Goal: Transaction & Acquisition: Purchase product/service

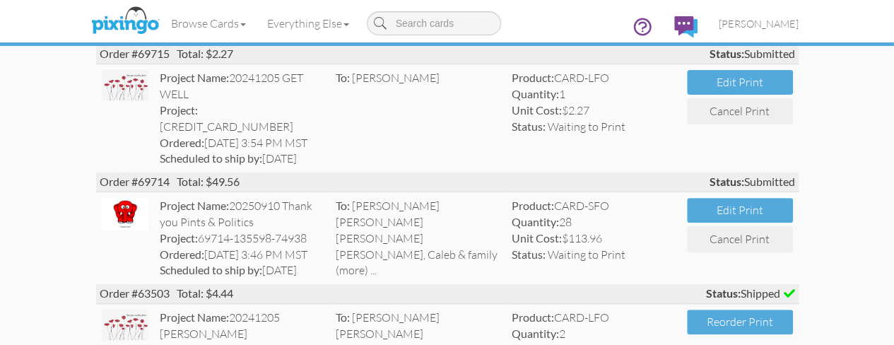
scroll to position [141, 0]
click at [799, 22] on span "[PERSON_NAME]" at bounding box center [759, 24] width 80 height 12
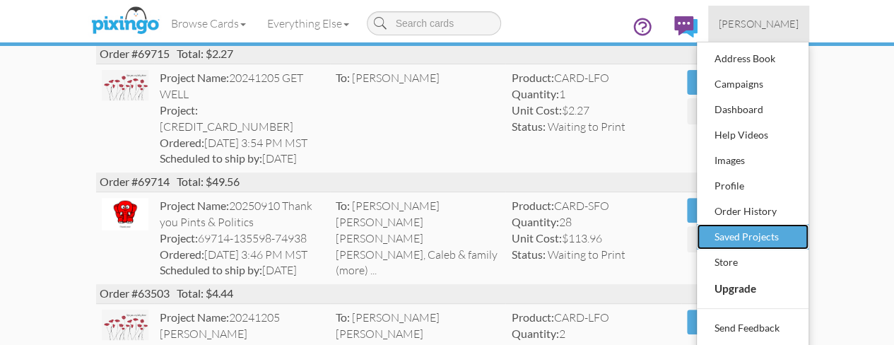
click at [794, 235] on div "Saved Projects" at bounding box center [752, 236] width 83 height 21
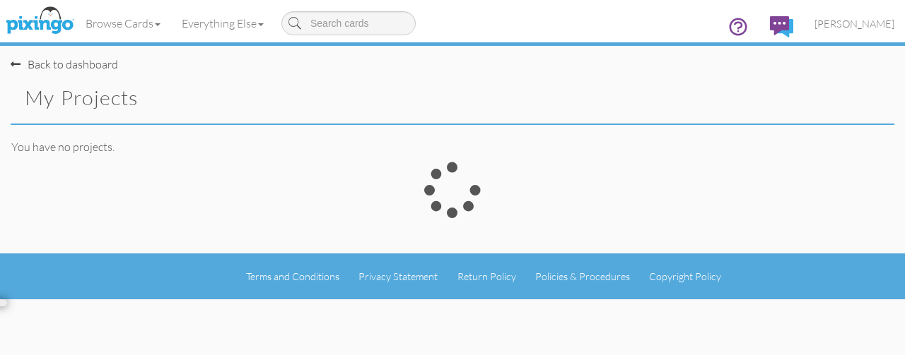
click at [874, 235] on div at bounding box center [452, 208] width 905 height 92
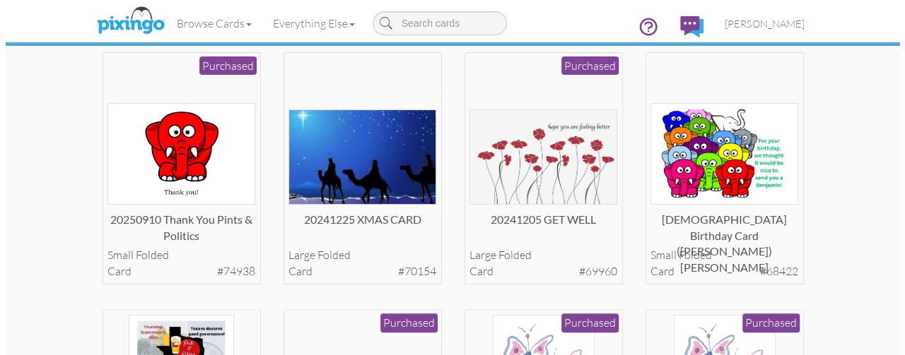
scroll to position [95, 0]
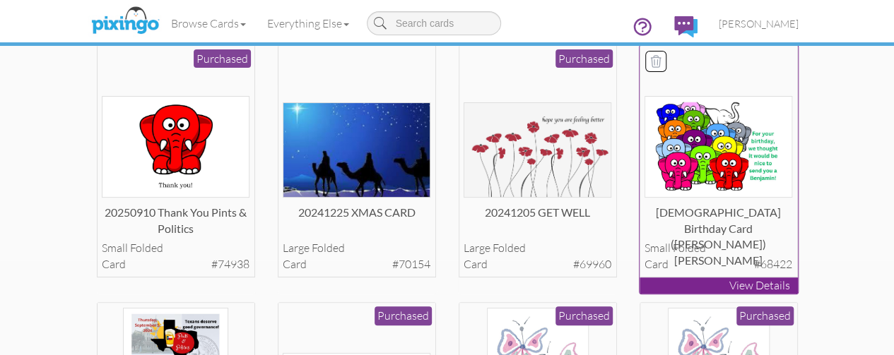
click at [777, 233] on div "[DEMOGRAPHIC_DATA] Birthday Card ([PERSON_NAME]) [PERSON_NAME]" at bounding box center [718, 219] width 148 height 28
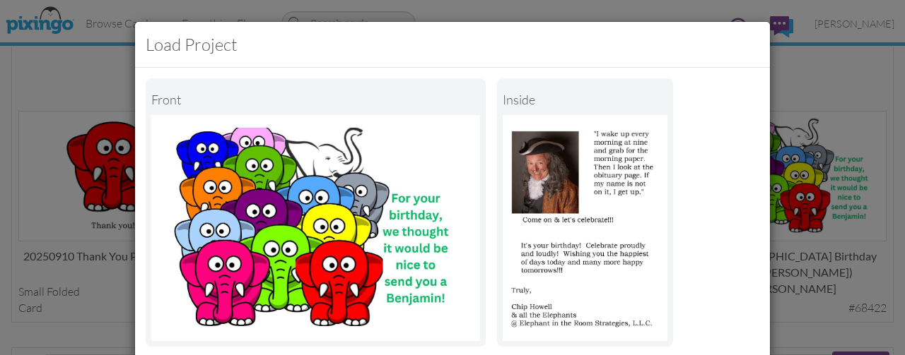
scroll to position [249, 0]
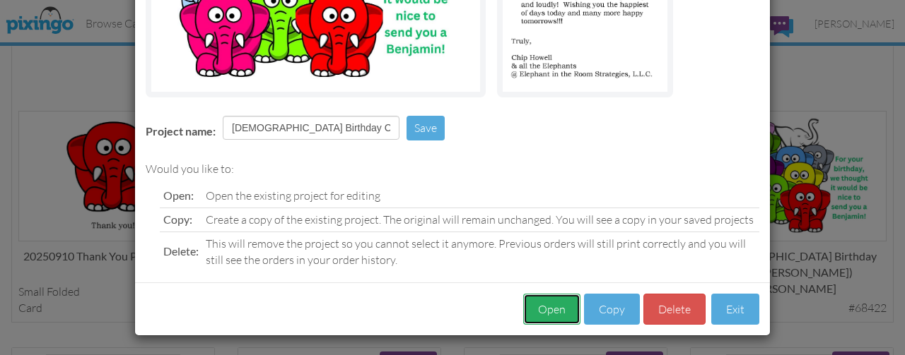
click at [550, 307] on button "Open" at bounding box center [551, 310] width 57 height 32
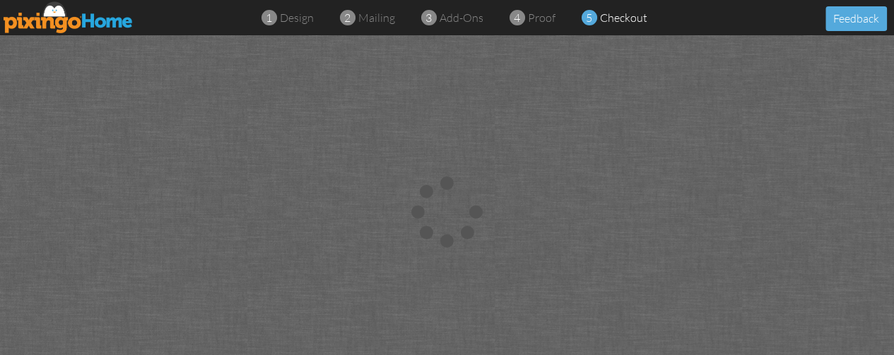
click at [108, 12] on img at bounding box center [69, 17] width 130 height 32
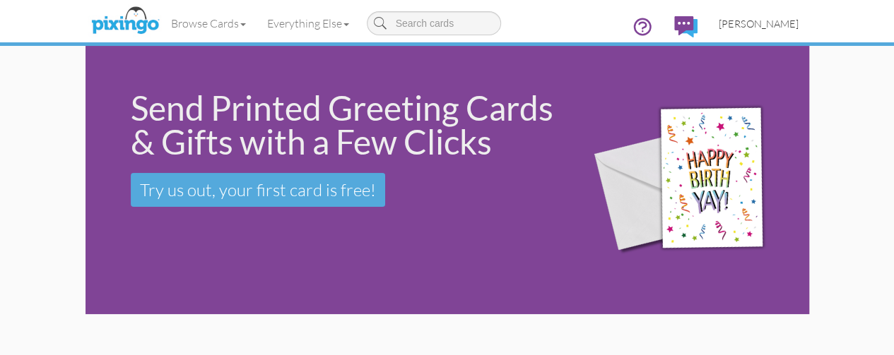
click at [799, 28] on span "[PERSON_NAME]" at bounding box center [759, 24] width 80 height 12
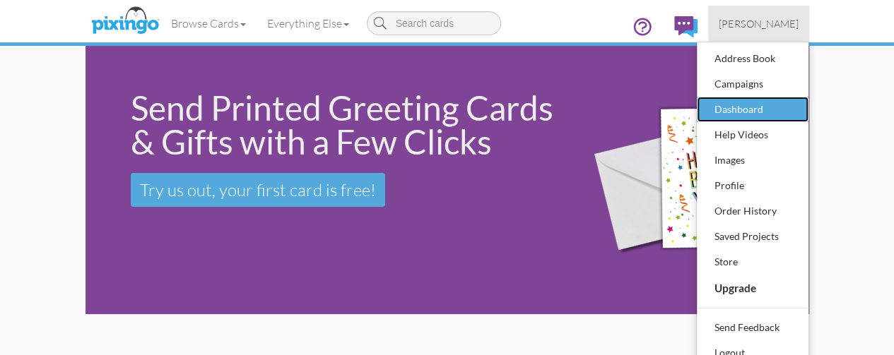
click at [794, 99] on div "Dashboard" at bounding box center [752, 109] width 83 height 21
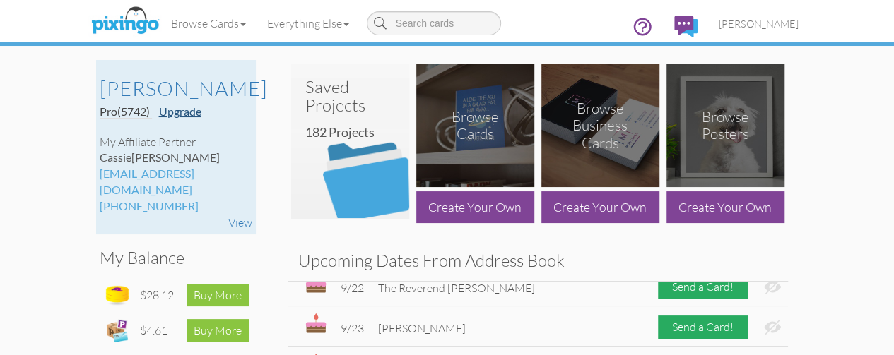
click at [159, 113] on link "Upgrade" at bounding box center [180, 111] width 42 height 13
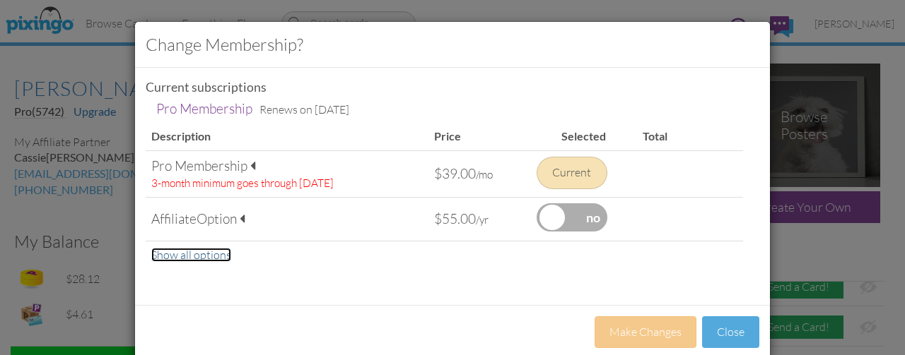
click at [188, 255] on link "Show all options" at bounding box center [191, 255] width 80 height 14
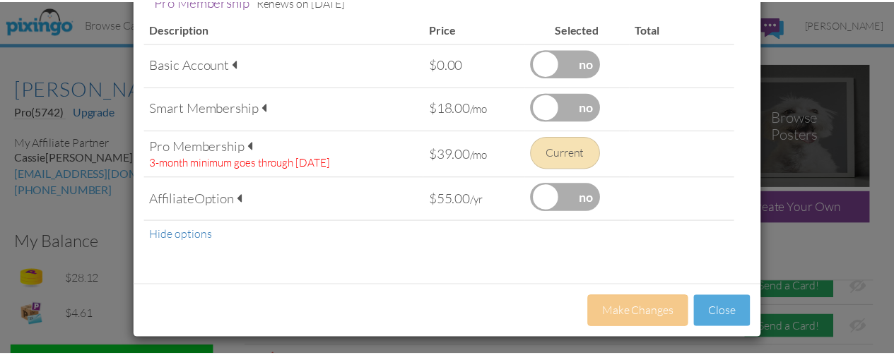
scroll to position [110, 0]
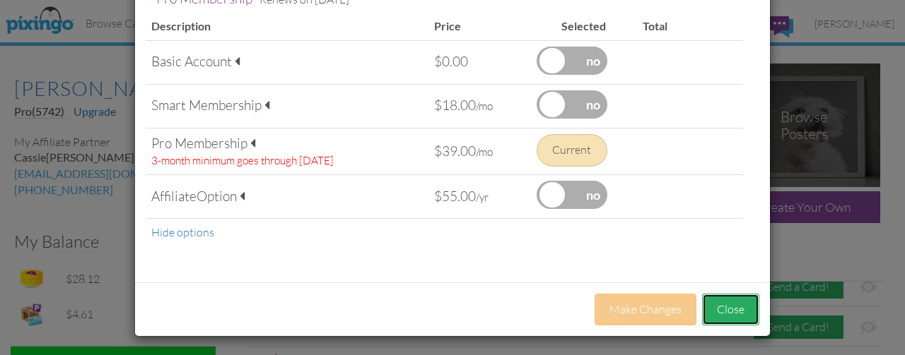
click at [725, 310] on button "Close" at bounding box center [730, 310] width 57 height 32
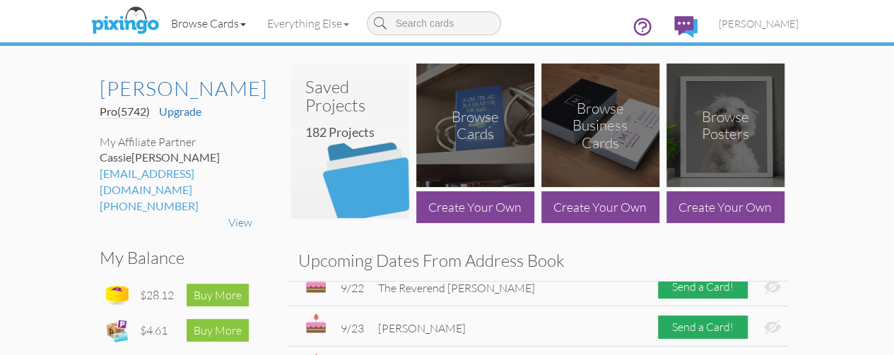
click at [160, 25] on link "Browse Cards" at bounding box center [208, 23] width 96 height 35
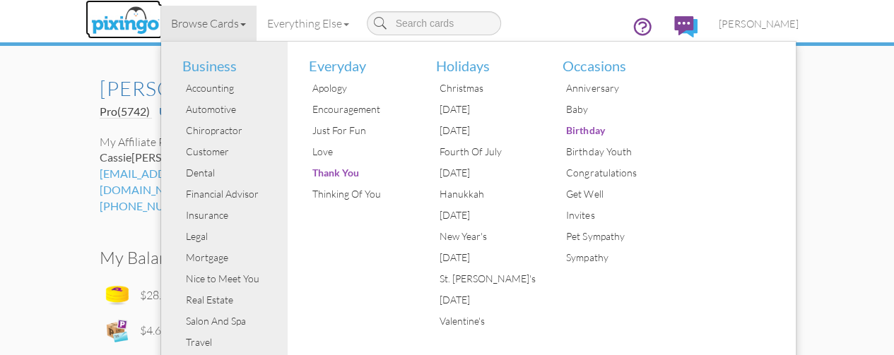
click at [88, 28] on img at bounding box center [125, 21] width 75 height 35
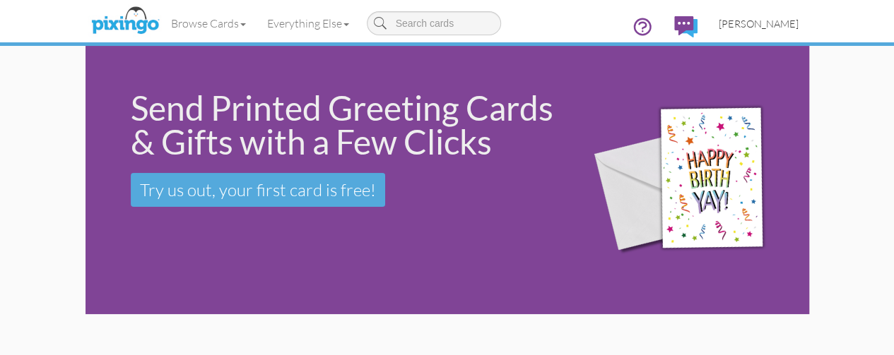
click at [799, 26] on span "Chip Howell" at bounding box center [759, 24] width 80 height 12
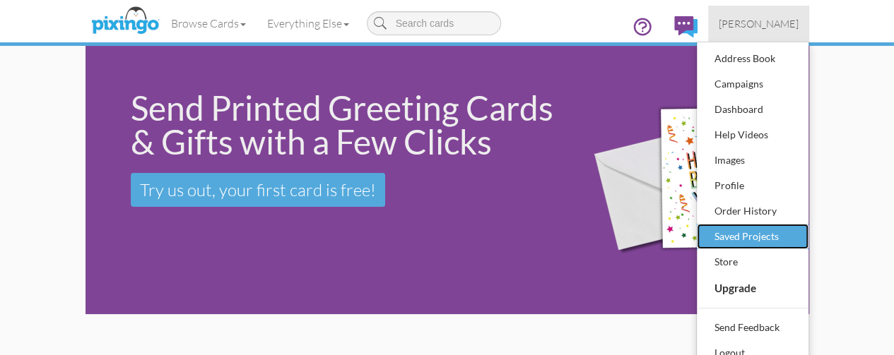
click at [794, 229] on div "Saved Projects" at bounding box center [752, 236] width 83 height 21
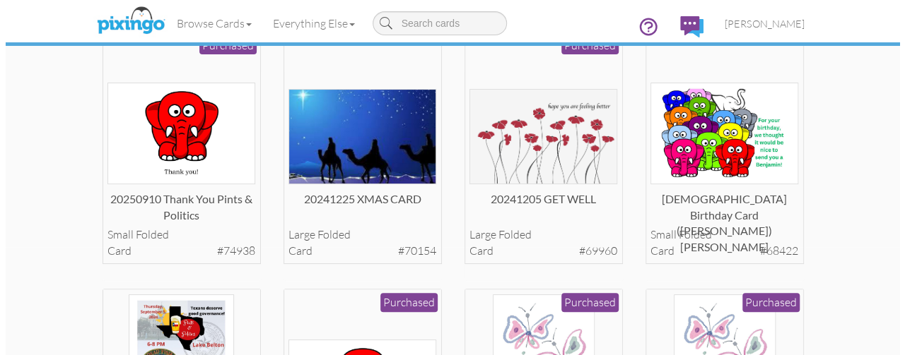
scroll to position [122, 0]
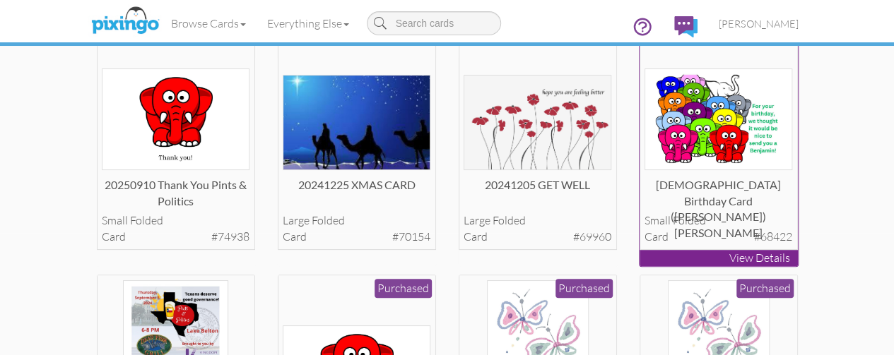
click at [792, 229] on div "small folded" at bounding box center [718, 221] width 148 height 16
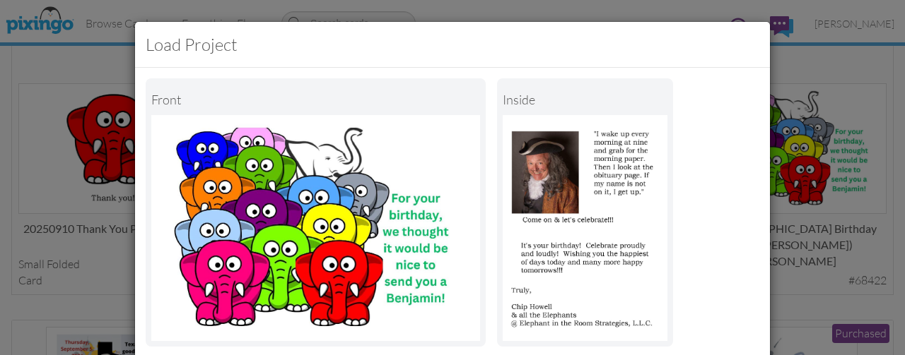
scroll to position [249, 0]
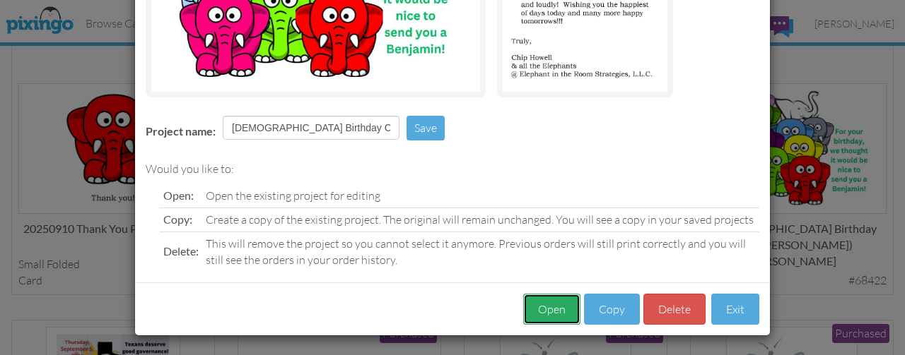
click at [565, 314] on button "Open" at bounding box center [551, 310] width 57 height 32
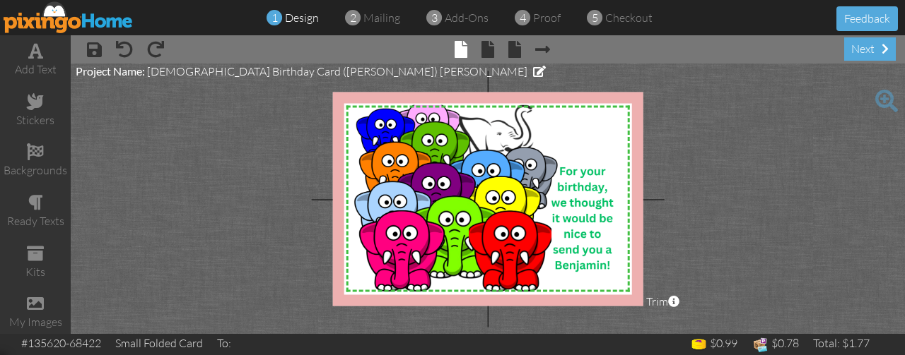
click at [481, 61] on div "× save × undo × redo × front × inside × back × Next page next" at bounding box center [488, 49] width 834 height 28
click at [483, 52] on span at bounding box center [487, 49] width 13 height 17
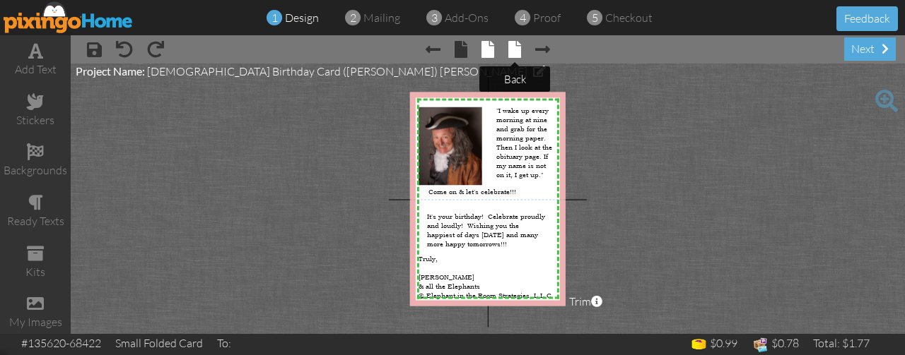
click at [510, 46] on span at bounding box center [514, 49] width 13 height 17
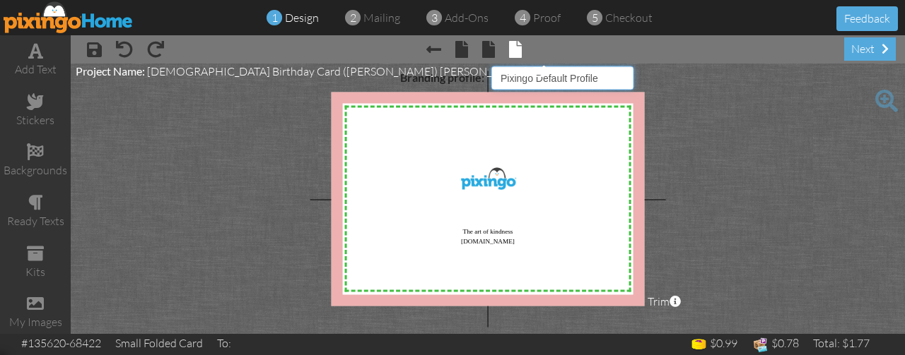
click at [625, 81] on select "Pixingo Default Profile EITRS" at bounding box center [562, 78] width 142 height 24
select select "object:39053"
click at [491, 66] on select "Pixingo Default Profile EITRS" at bounding box center [562, 78] width 142 height 24
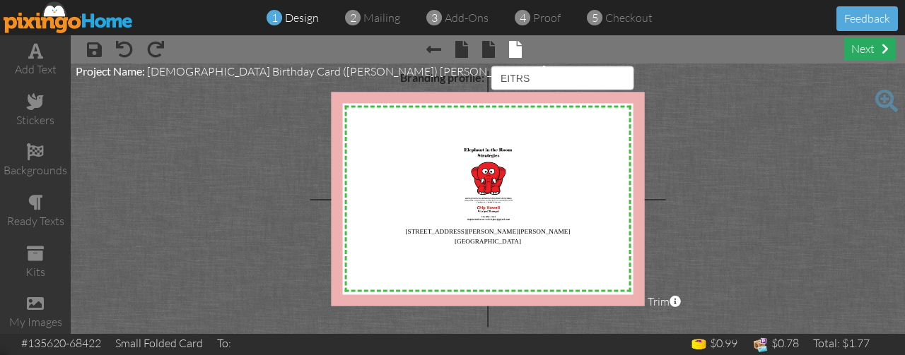
click at [846, 45] on div "next" at bounding box center [870, 48] width 52 height 23
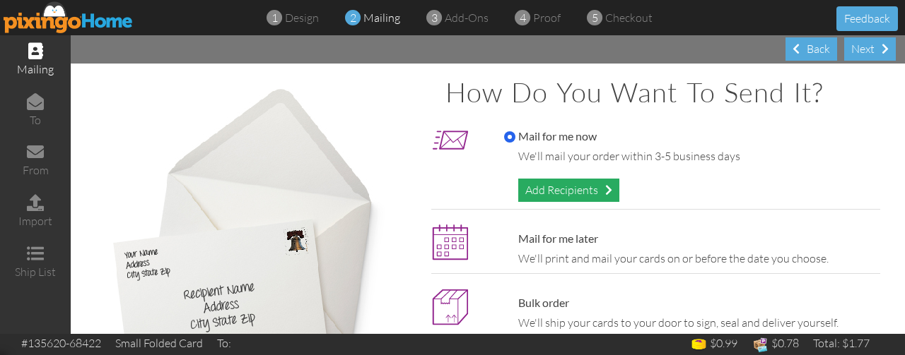
click at [586, 192] on div "Add Recipients" at bounding box center [568, 190] width 101 height 23
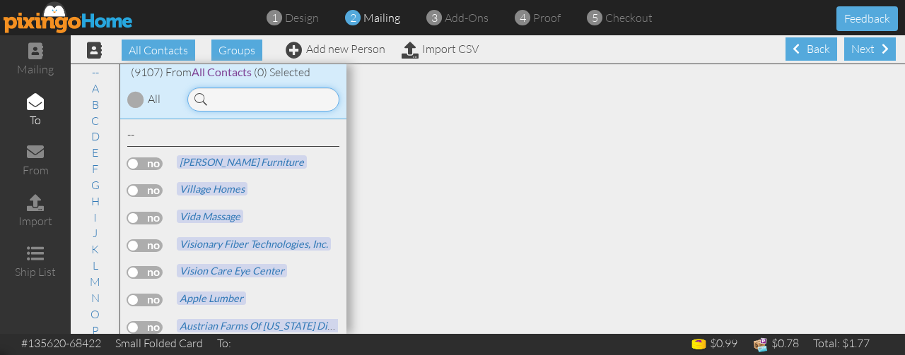
click at [262, 101] on input at bounding box center [263, 100] width 152 height 24
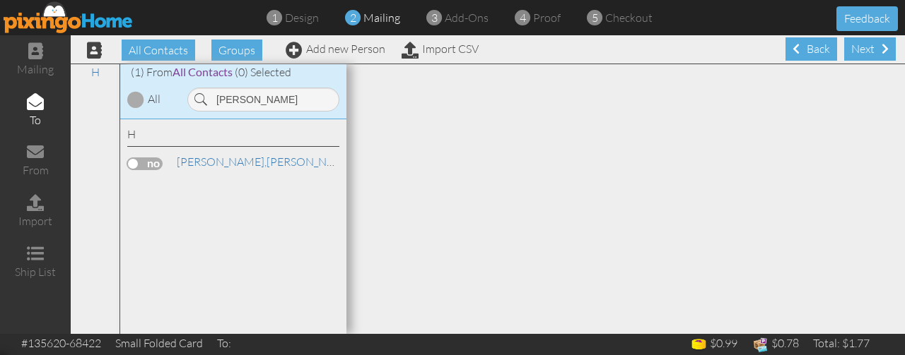
click at [155, 159] on label at bounding box center [144, 164] width 35 height 13
click at [0, 0] on input "checkbox" at bounding box center [0, 0] width 0 height 0
click at [194, 159] on span "[PERSON_NAME]," at bounding box center [222, 162] width 90 height 14
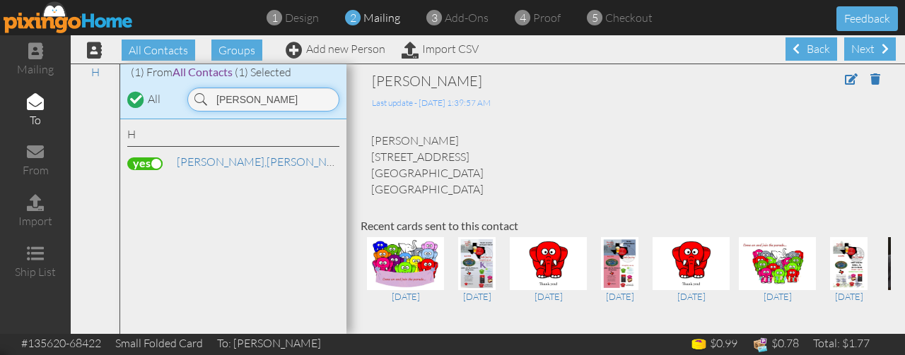
click at [261, 98] on input "joan ho" at bounding box center [263, 100] width 152 height 24
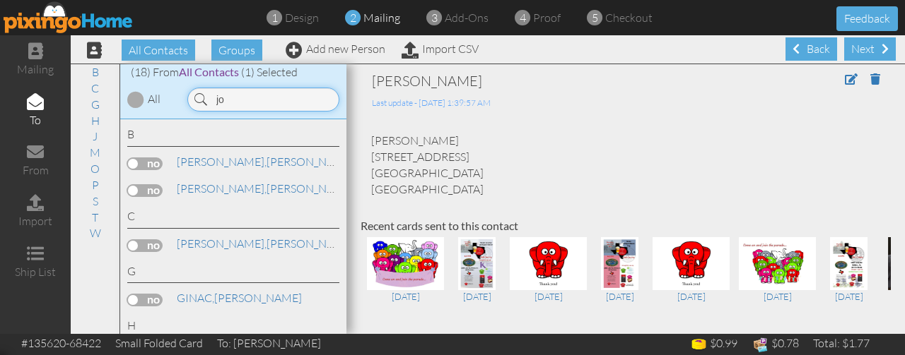
type input "j"
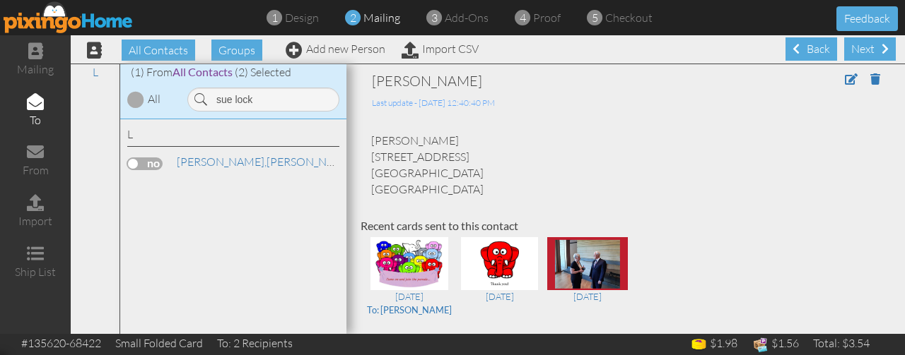
click at [153, 165] on label at bounding box center [144, 164] width 35 height 13
click at [0, 0] on input "checkbox" at bounding box center [0, 0] width 0 height 0
click at [221, 167] on link "[PERSON_NAME]" at bounding box center [265, 161] width 180 height 17
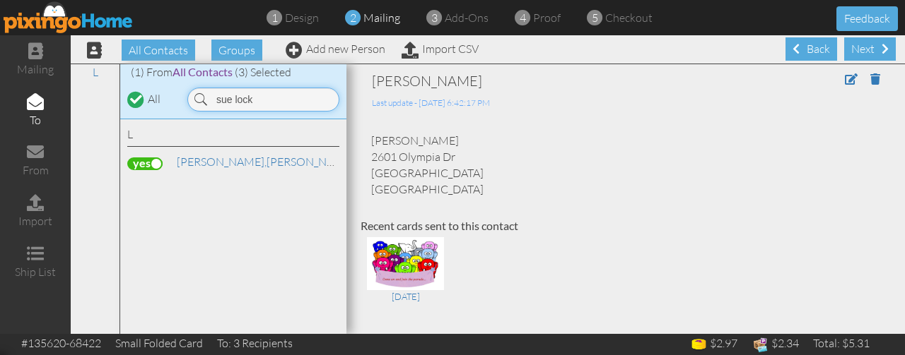
drag, startPoint x: 290, startPoint y: 104, endPoint x: 194, endPoint y: 146, distance: 105.0
click at [194, 146] on div "(1) From All Contacts (3) Selected All sue lock L [PERSON_NAME]" at bounding box center [233, 199] width 226 height 270
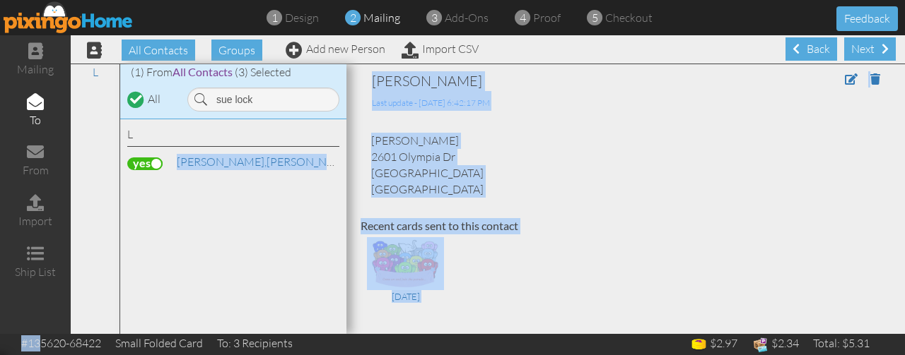
drag, startPoint x: 194, startPoint y: 146, endPoint x: 254, endPoint y: 156, distance: 60.2
click at [254, 156] on div "L [PERSON_NAME]" at bounding box center [233, 150] width 212 height 48
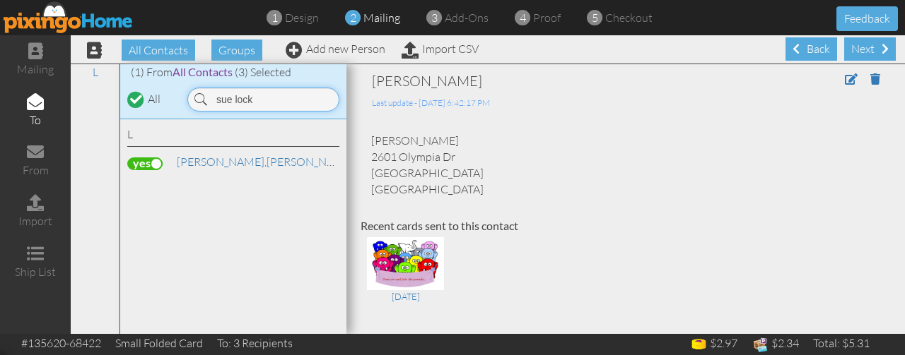
click at [295, 102] on input "sue lock" at bounding box center [263, 100] width 152 height 24
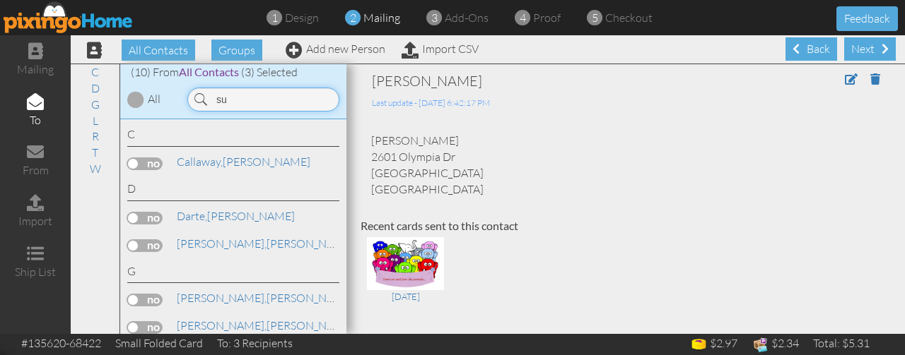
type input "s"
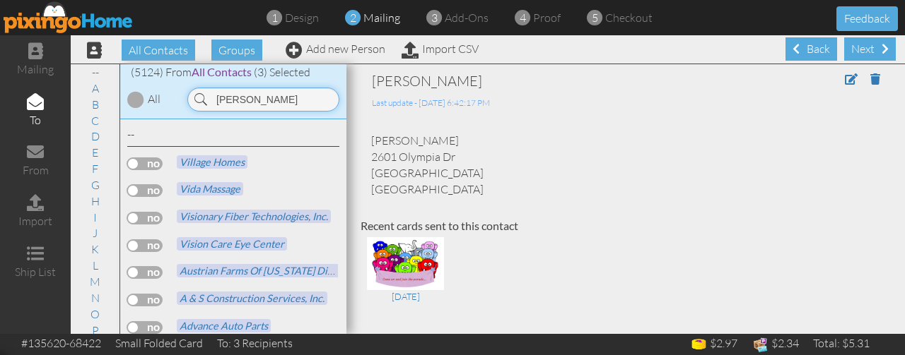
click at [295, 102] on input "[PERSON_NAME]" at bounding box center [263, 100] width 152 height 24
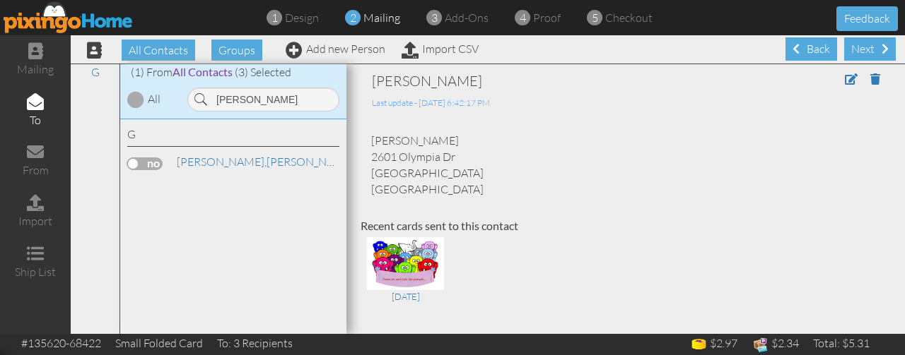
click at [147, 164] on label at bounding box center [144, 164] width 35 height 13
click at [0, 0] on input "checkbox" at bounding box center [0, 0] width 0 height 0
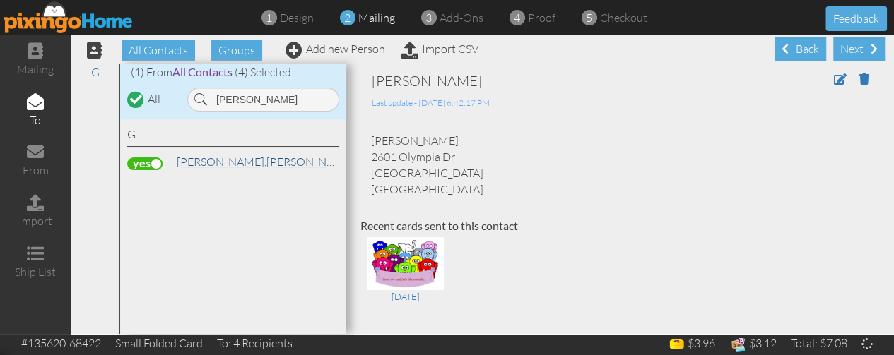
click at [226, 159] on link "[PERSON_NAME]" at bounding box center [265, 161] width 180 height 17
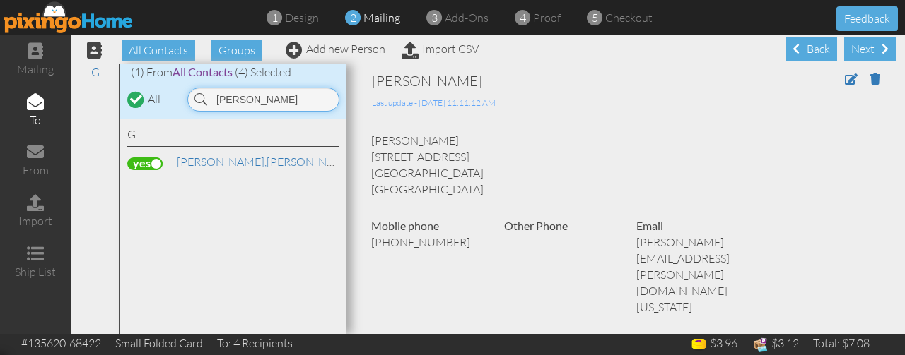
click at [285, 98] on input "[PERSON_NAME]" at bounding box center [263, 100] width 152 height 24
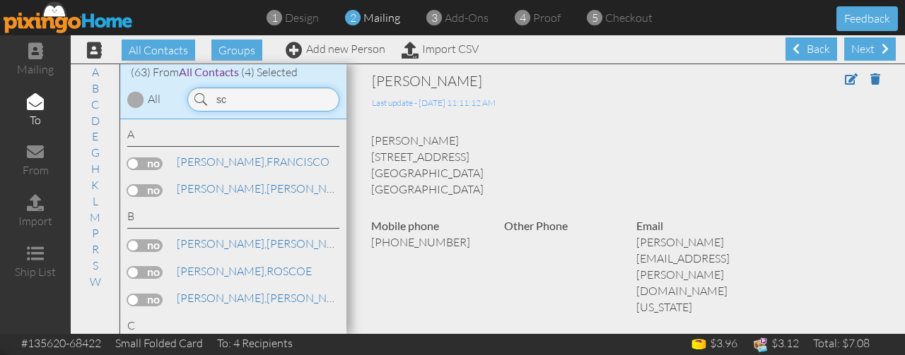
type input "s"
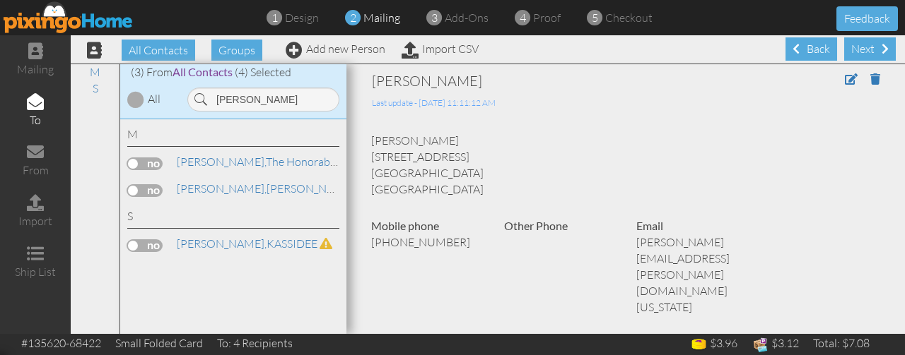
click at [151, 158] on label at bounding box center [144, 164] width 35 height 13
click at [0, 0] on input "checkbox" at bounding box center [0, 0] width 0 height 0
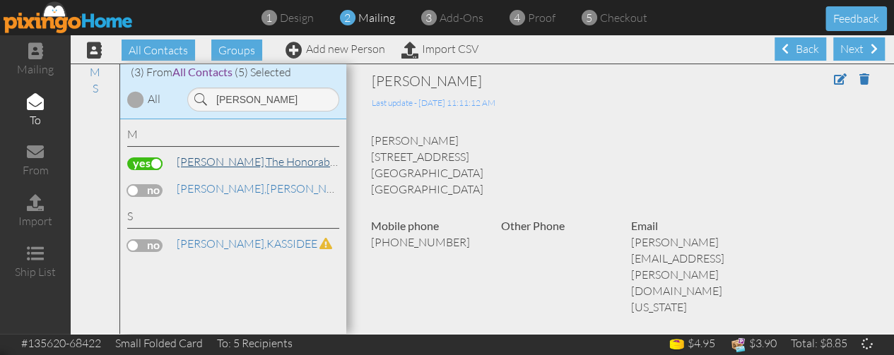
click at [225, 157] on link "Miller, The Honorable Sid Texas Agriculture Commissioner" at bounding box center [391, 161] width 432 height 17
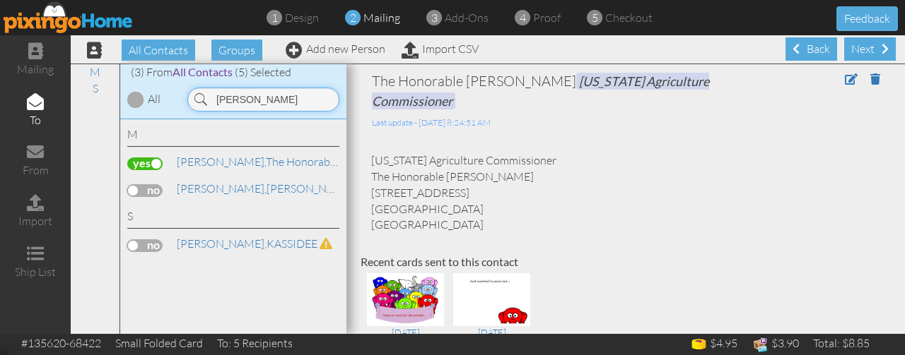
click at [259, 102] on input "sid m" at bounding box center [263, 100] width 152 height 24
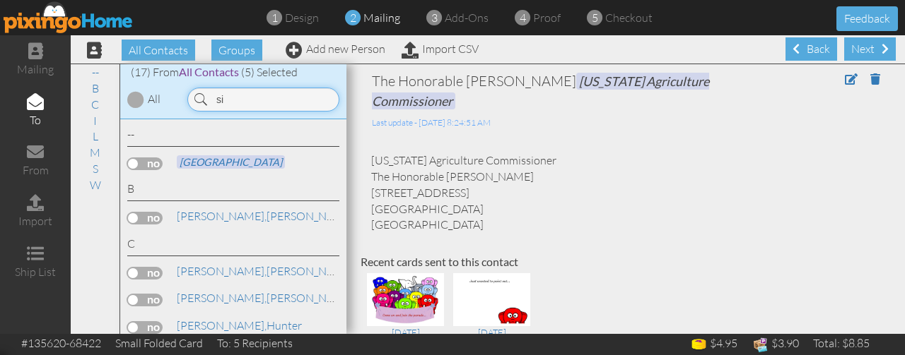
type input "s"
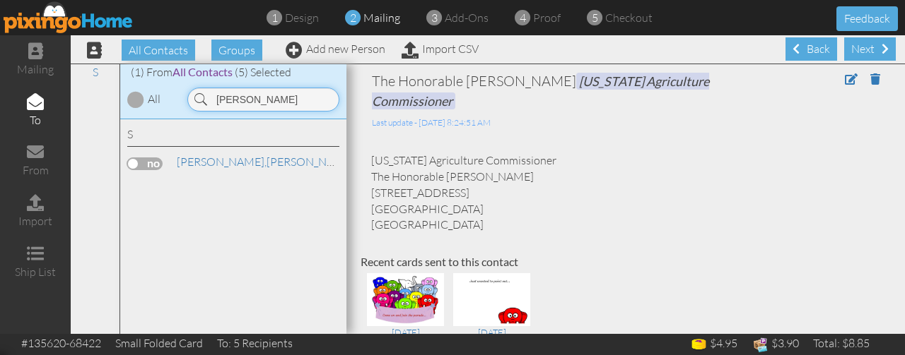
type input "stephen stan"
click at [152, 161] on label at bounding box center [144, 164] width 35 height 13
click at [0, 0] on input "checkbox" at bounding box center [0, 0] width 0 height 0
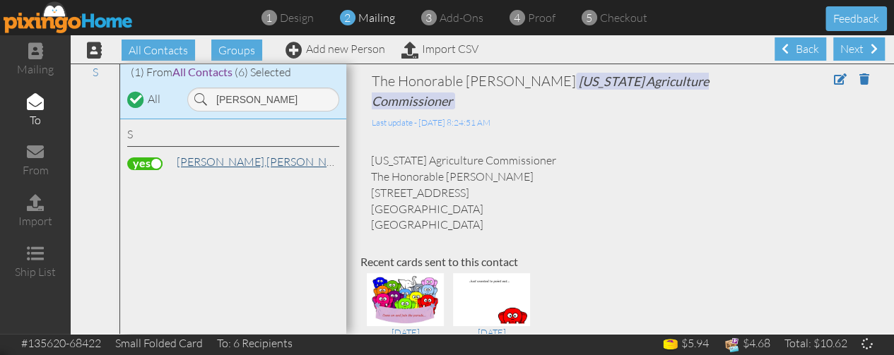
click at [252, 160] on link "Stanley, Stephen State Republican Executive Committee" at bounding box center [355, 161] width 360 height 17
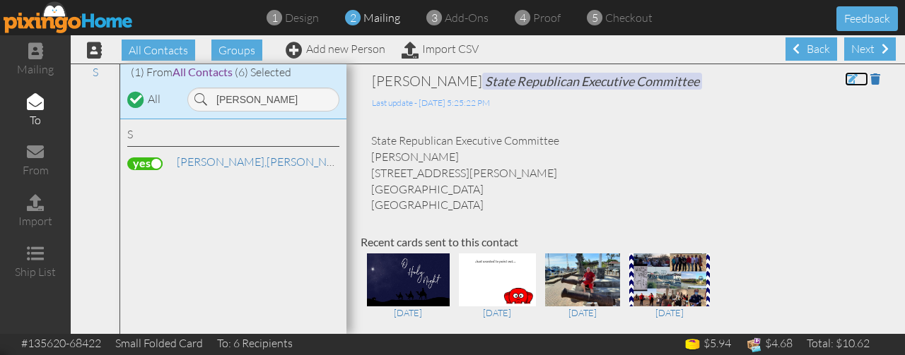
click at [844, 74] on span at bounding box center [850, 78] width 13 height 11
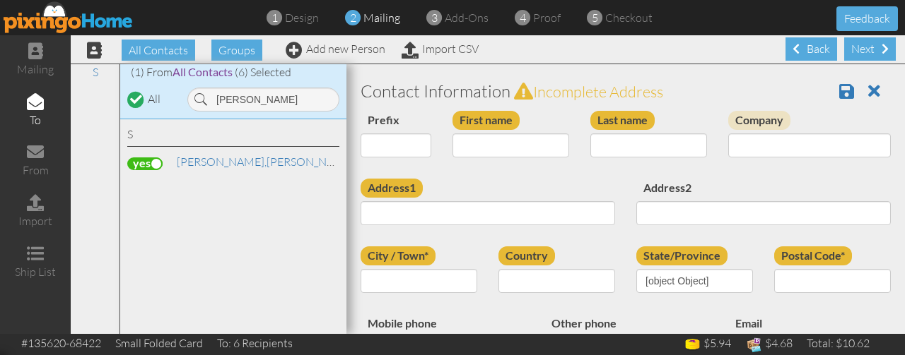
type input "[PERSON_NAME]"
type input "Stanley"
type input "State Republican Executive Committee"
type input "3918 Larkin Ln"
type input "Garland"
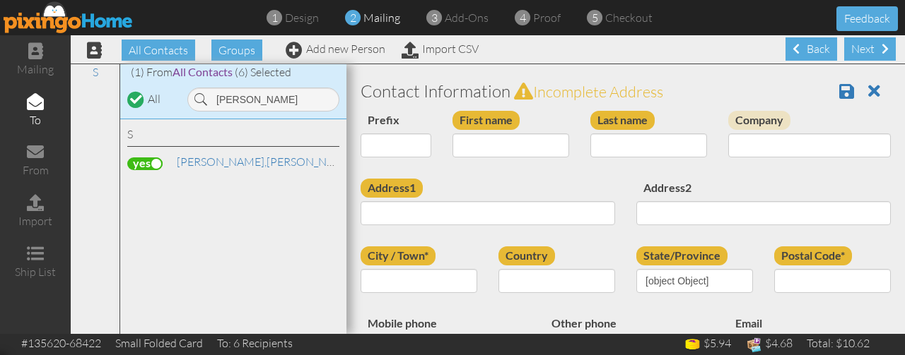
type input "75043"
type input "(214) 870-6266"
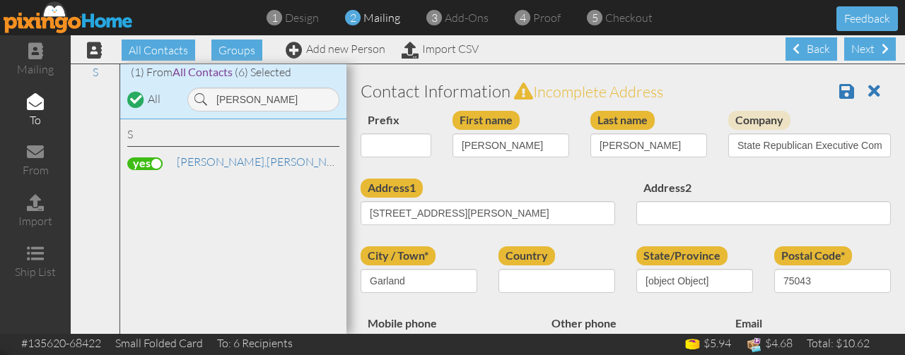
select select "object:214012"
select select "object:214257"
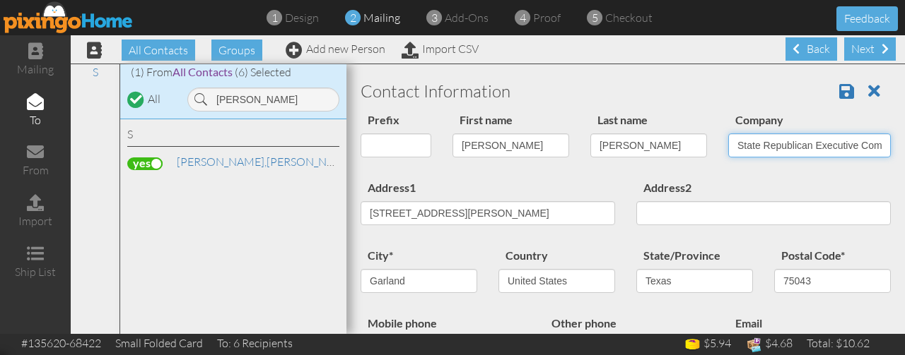
click at [800, 150] on input "State Republican Executive Committee" at bounding box center [809, 146] width 163 height 24
drag, startPoint x: 719, startPoint y: 147, endPoint x: 904, endPoint y: 124, distance: 185.9
click at [904, 124] on project-main "All Contacts Groups Add new Person Import CSV Next Back All Contacts (9107) My …" at bounding box center [488, 184] width 834 height 299
type input "State RepublicanExecutive Committee"
click at [125, 156] on div "S Stanley, Stephen State Republican Executive Committee" at bounding box center [233, 227] width 226 height 216
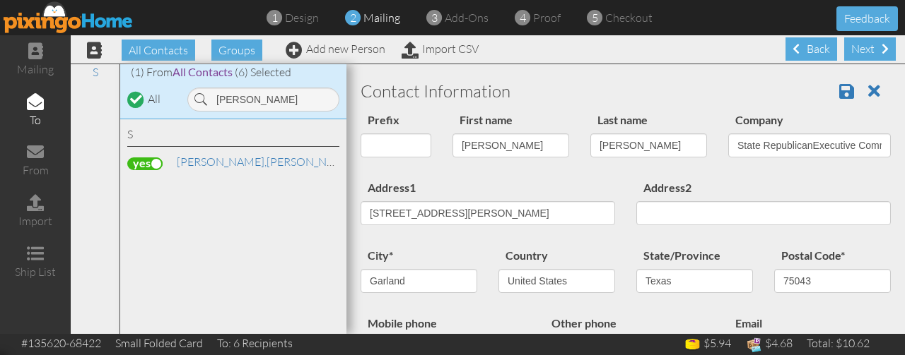
click at [134, 158] on label at bounding box center [144, 164] width 35 height 13
click at [0, 0] on input "checkbox" at bounding box center [0, 0] width 0 height 0
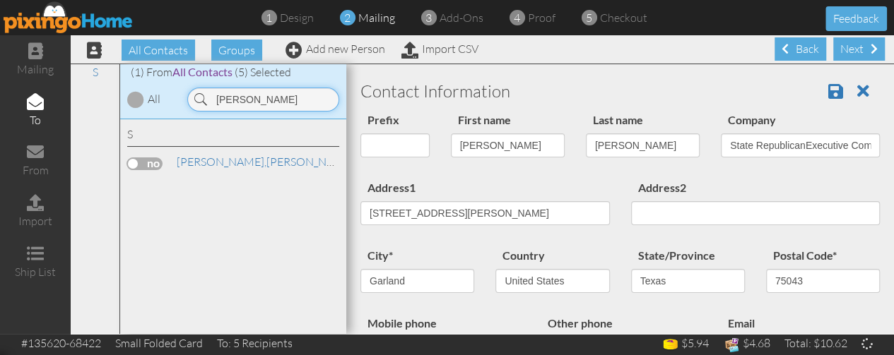
click at [307, 100] on input "stephen stan" at bounding box center [263, 100] width 152 height 24
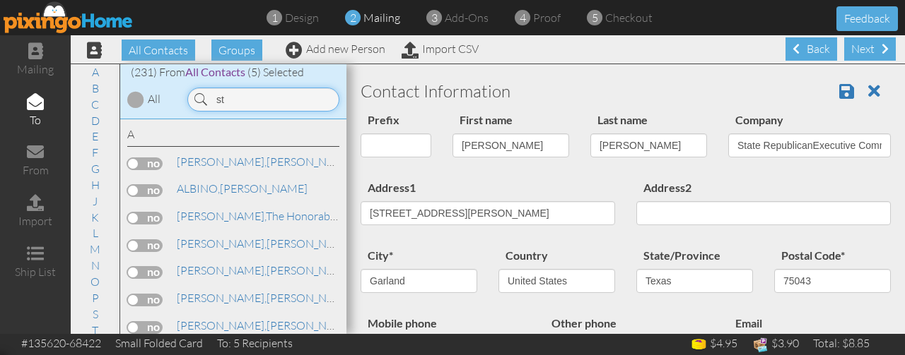
type input "s"
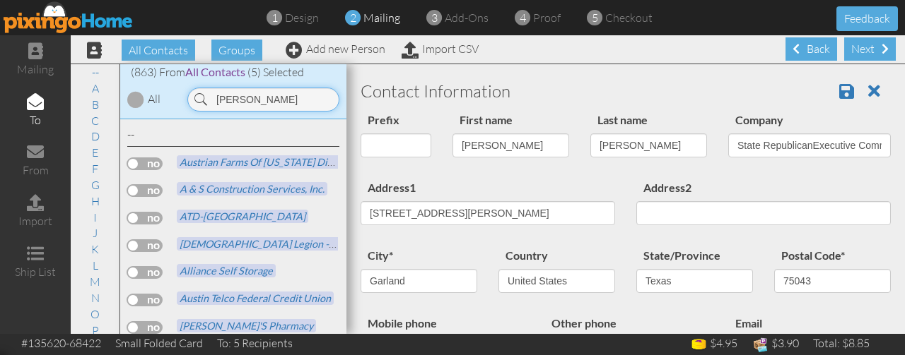
click at [303, 98] on input "dan garcia" at bounding box center [263, 100] width 152 height 24
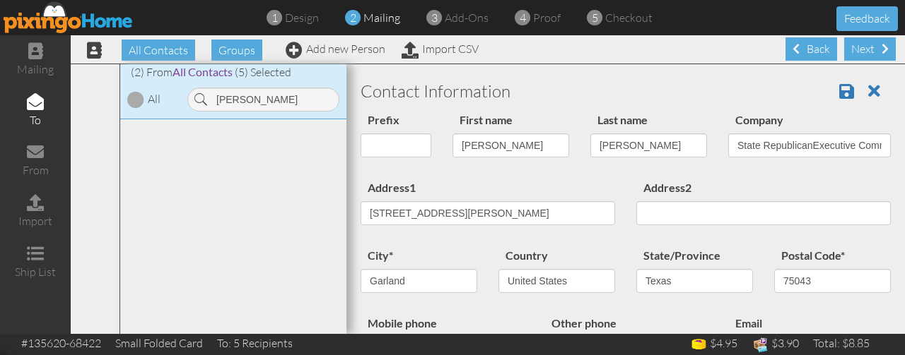
click label
click input "checkbox"
click span "[PERSON_NAME],"
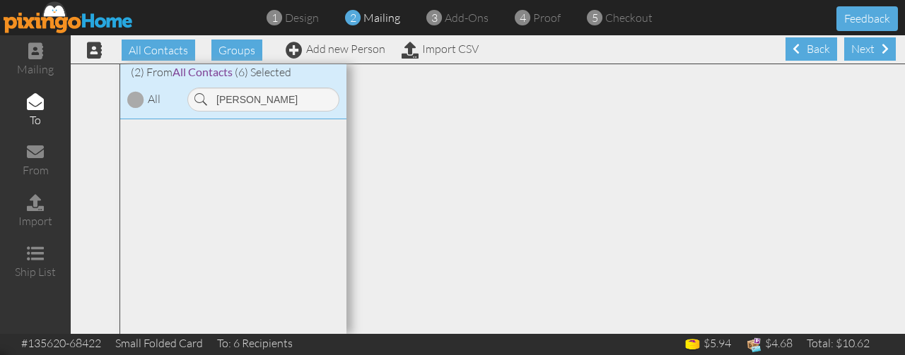
click span "[PERSON_NAME],"
click at [270, 96] on input "dan garci" at bounding box center [263, 100] width 152 height 24
type input "d"
click at [270, 96] on input "jimmy" at bounding box center [263, 100] width 152 height 24
click span "[PERSON_NAME],"
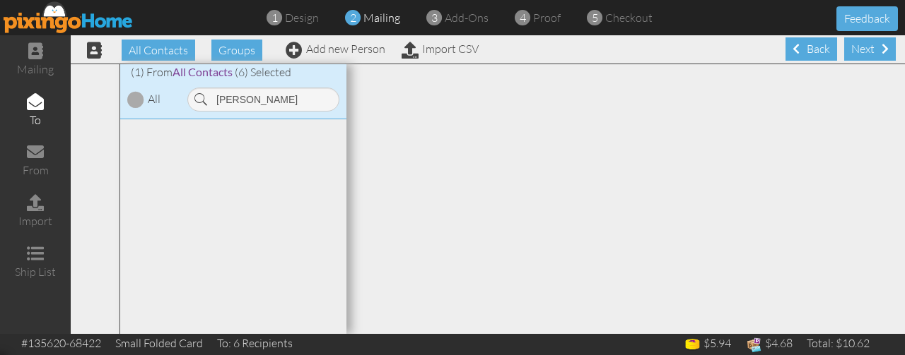
click label
click input "checkbox"
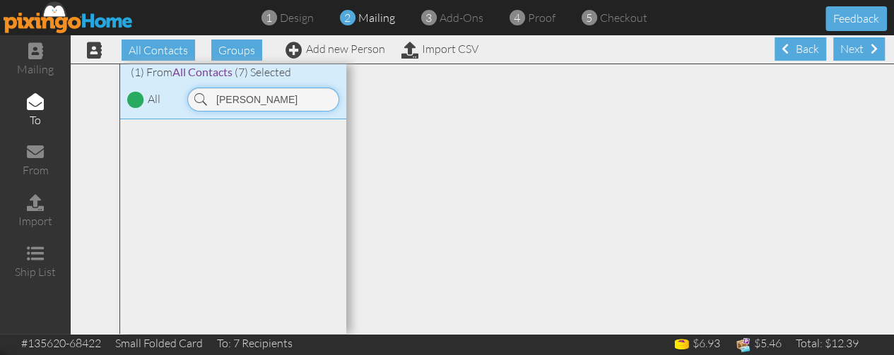
click at [272, 101] on input "jimmy bry" at bounding box center [263, 100] width 152 height 24
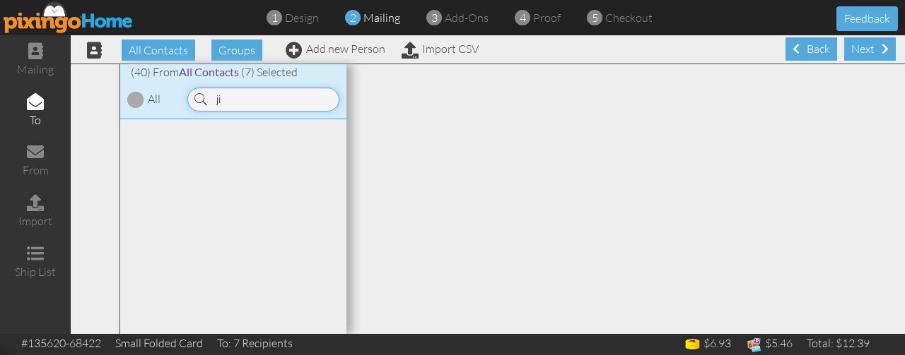
type input "j"
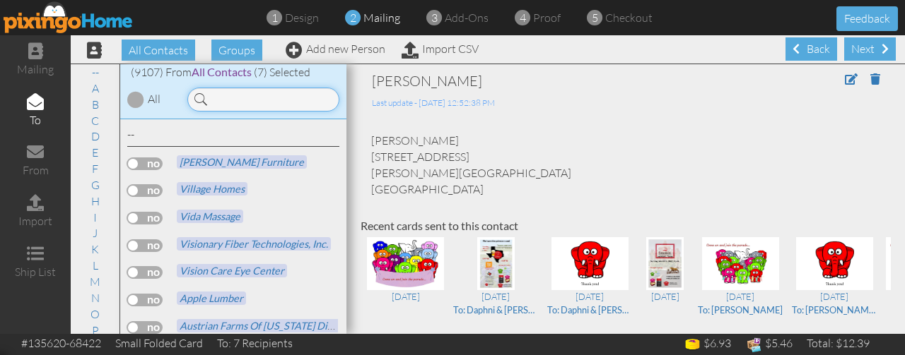
click at [260, 101] on input at bounding box center [263, 100] width 152 height 24
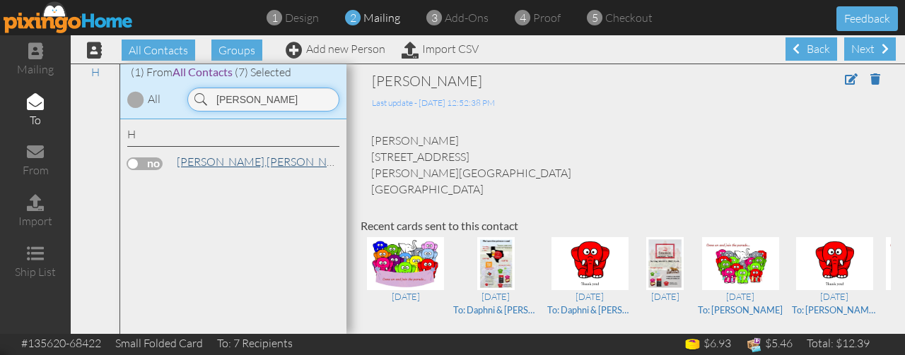
type input "seth hink"
click at [209, 159] on span "[PERSON_NAME]," at bounding box center [222, 162] width 90 height 14
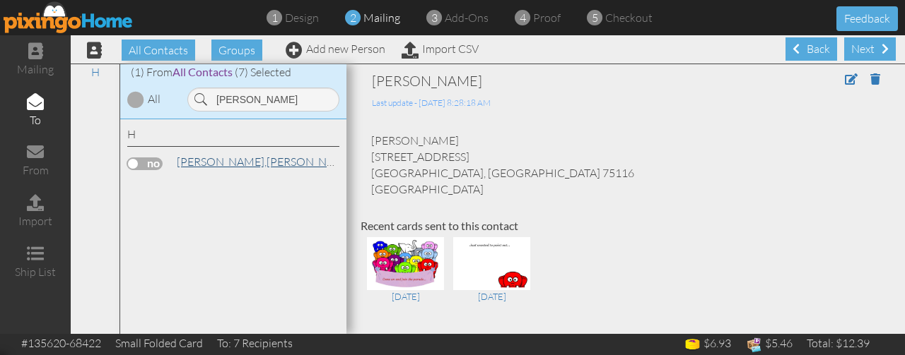
click at [217, 160] on link "Hinkley, Seth" at bounding box center [265, 161] width 180 height 17
click at [844, 76] on span at bounding box center [850, 78] width 13 height 11
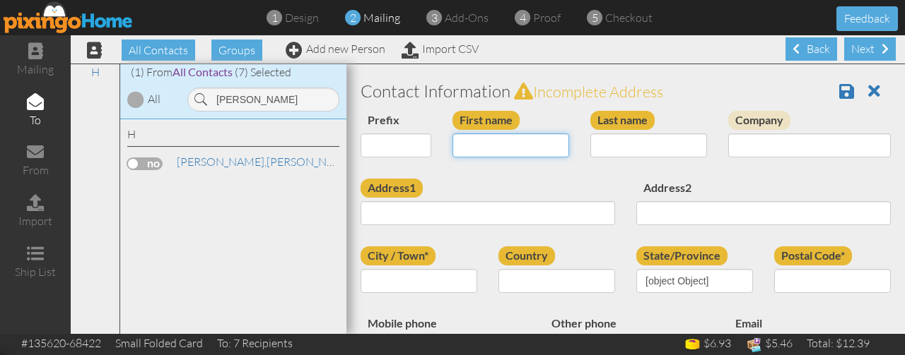
click at [542, 145] on input "First name" at bounding box center [510, 146] width 117 height 24
type input "[PERSON_NAME]"
type input "Hinkley"
type input "34 Rue de la Faisanderie"
type input "Paris"
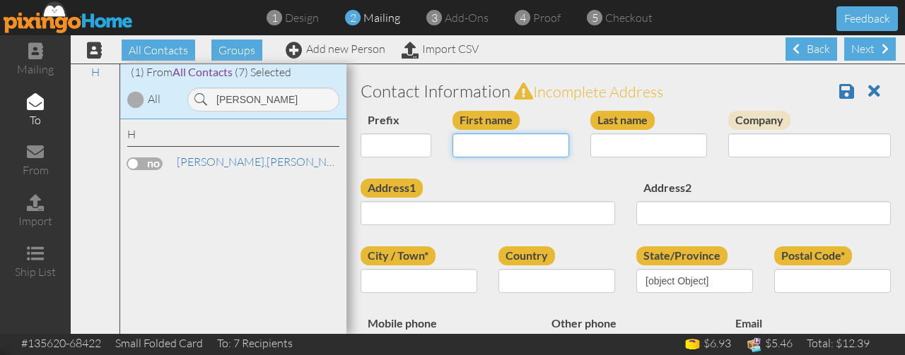
type input "75116"
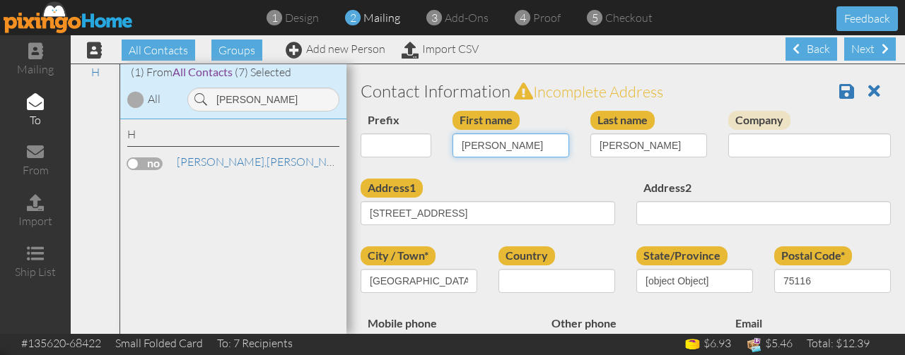
type input "[GEOGRAPHIC_DATA]"
select select "object:214087"
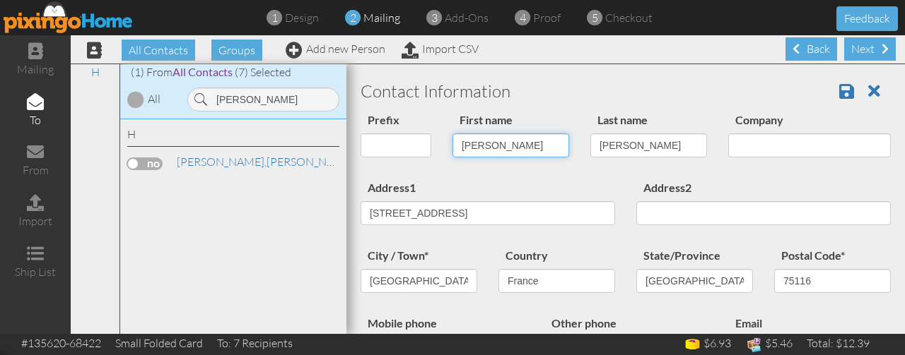
click at [542, 145] on input "[PERSON_NAME]" at bounding box center [510, 146] width 117 height 24
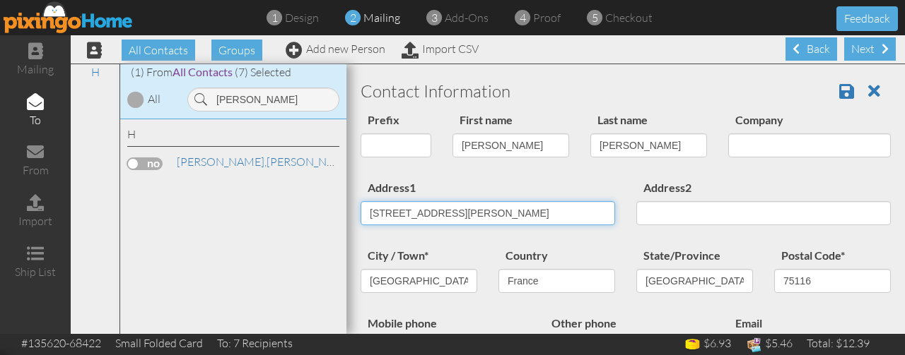
type input "10819 Burdine St"
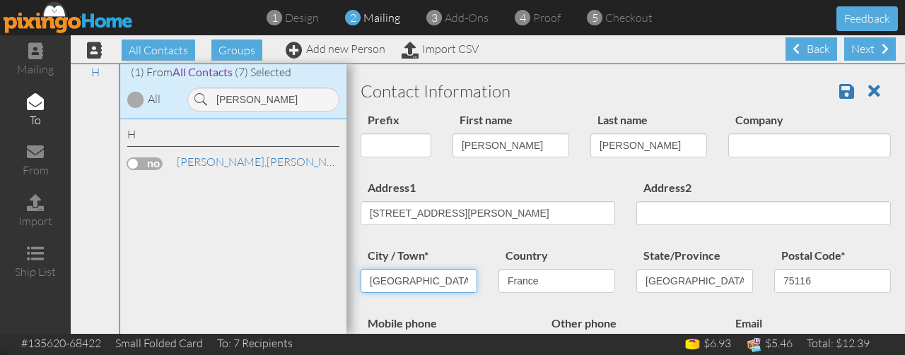
type input "Houston"
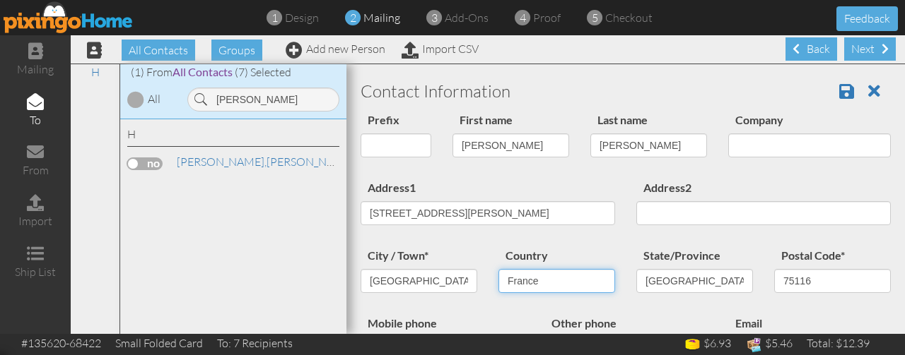
select select "object:214239"
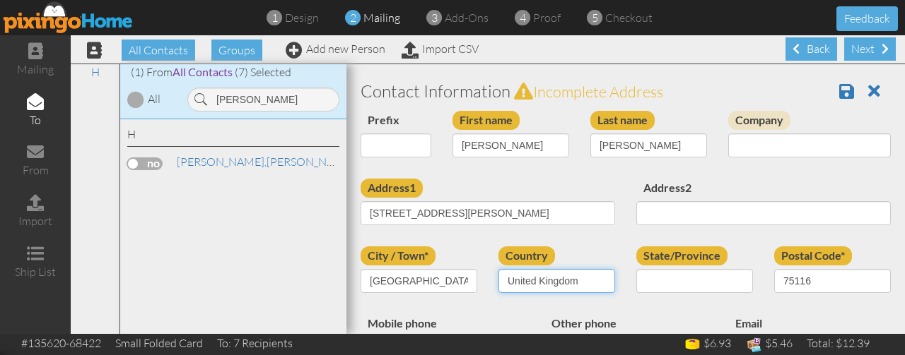
select select "object:214012"
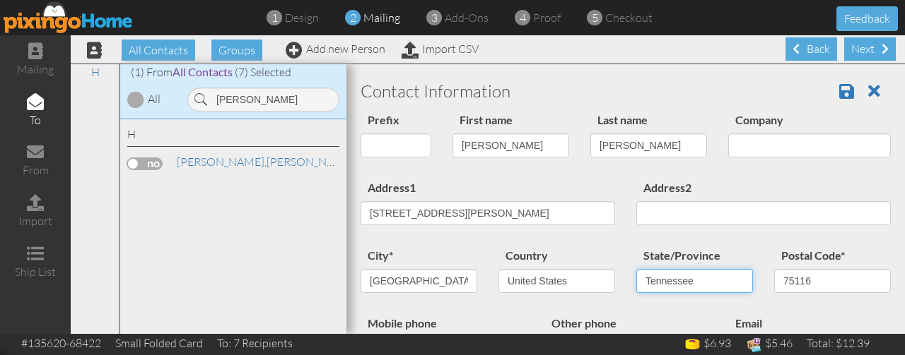
select select "object:214257"
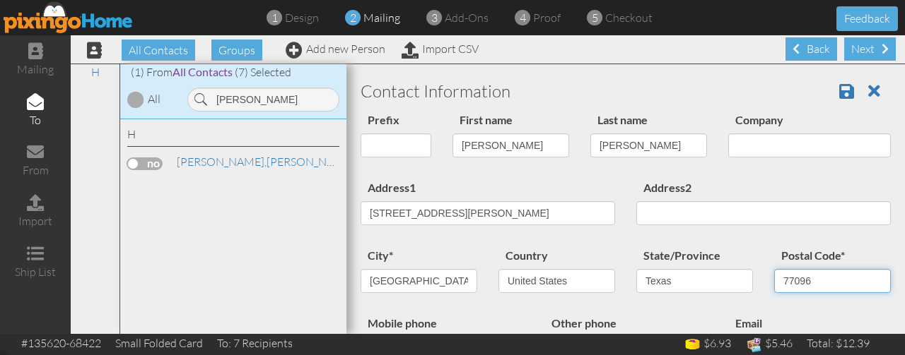
type input "77096"
click at [839, 87] on span at bounding box center [846, 91] width 15 height 17
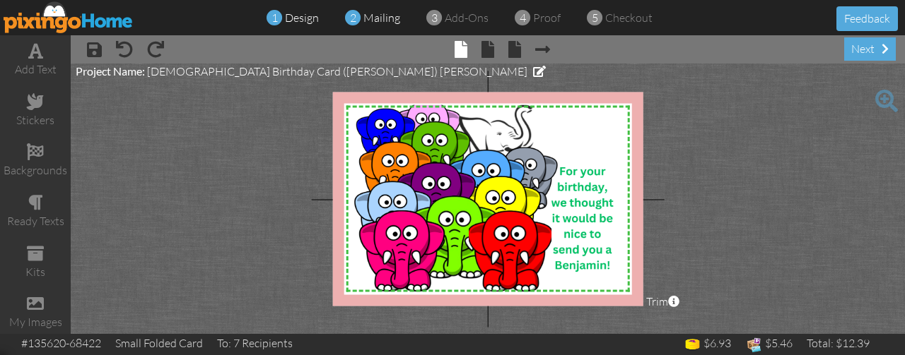
click at [373, 22] on span "mailing" at bounding box center [381, 18] width 37 height 14
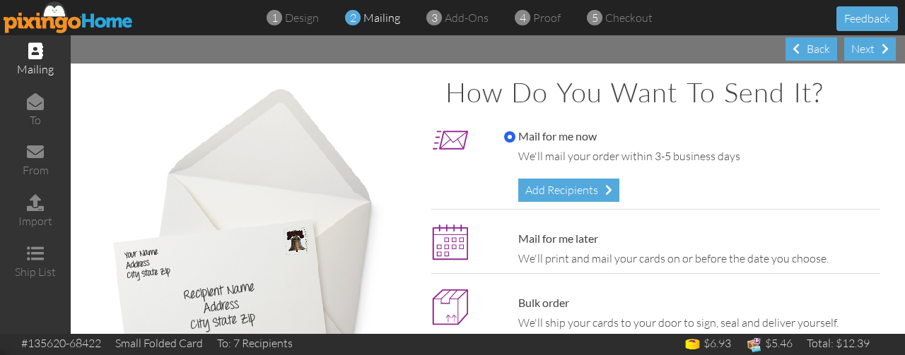
click at [546, 177] on div "Mail for me now We'll mail your order within 3-5 business days Add Recipients" at bounding box center [688, 165] width 390 height 73
click at [594, 198] on div "Add Recipients" at bounding box center [568, 190] width 101 height 23
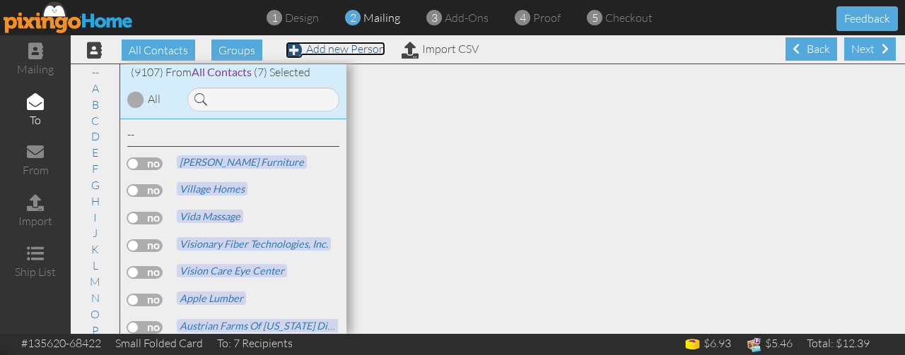
drag, startPoint x: 594, startPoint y: 198, endPoint x: 356, endPoint y: 47, distance: 281.5
click at [356, 47] on link "Add new Person" at bounding box center [335, 49] width 100 height 14
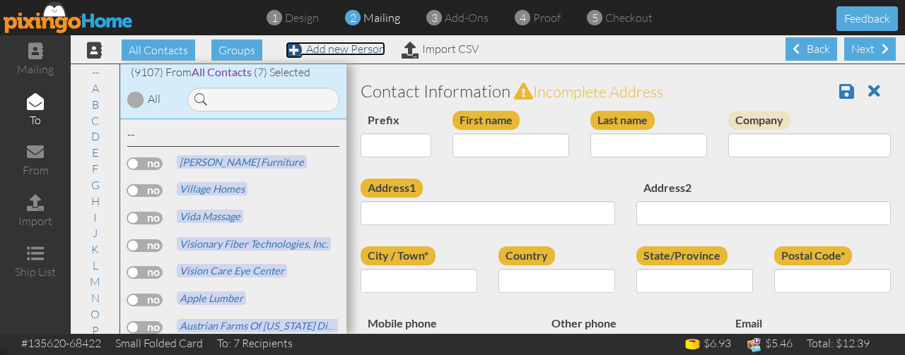
click at [356, 47] on link "Add new Person" at bounding box center [335, 49] width 100 height 14
click at [469, 148] on input "First name" at bounding box center [510, 146] width 117 height 24
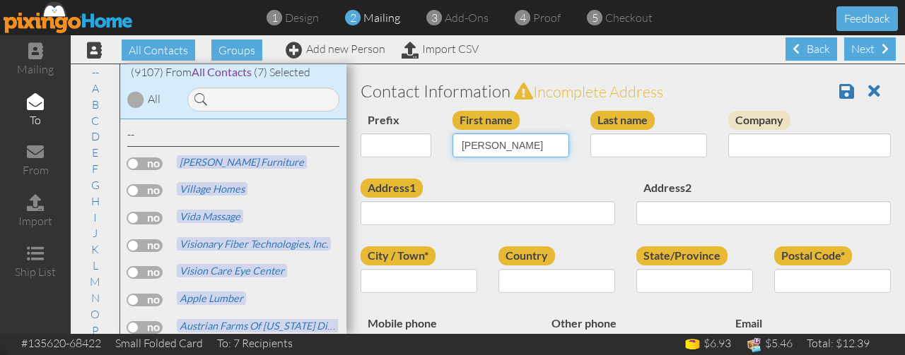
type input "[PERSON_NAME]"
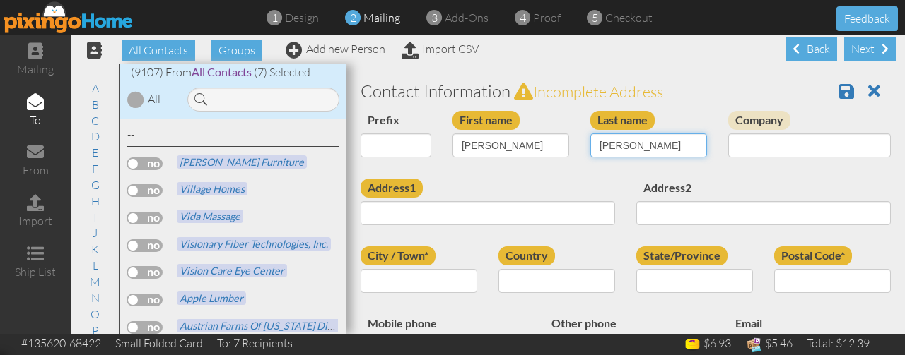
type input "Dunn"
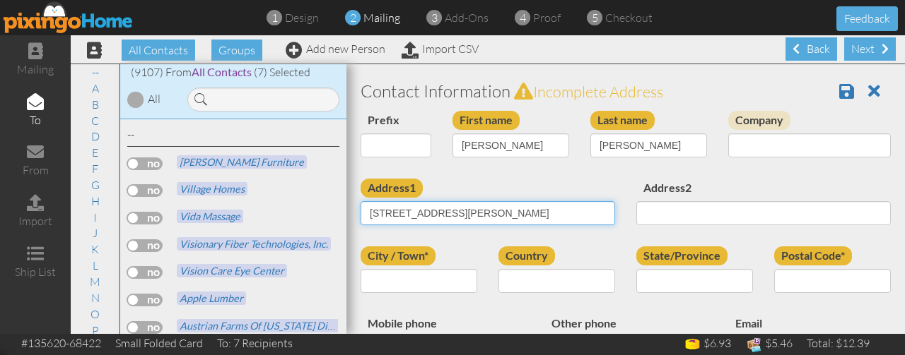
type input "303 St. John Ave"
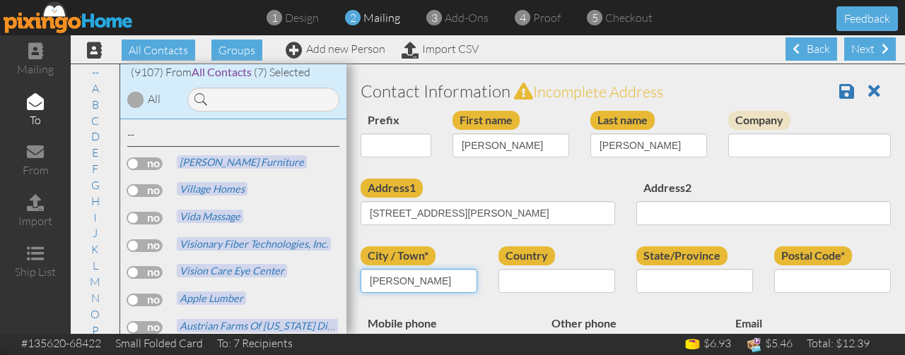
type input "Nolanville"
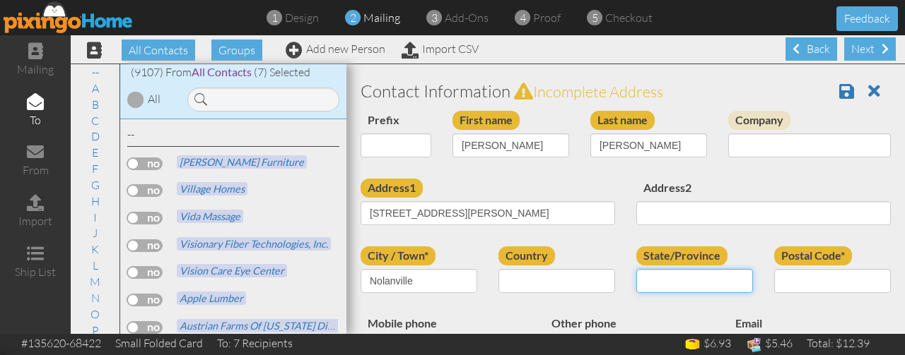
type input "Y"
type input "TX"
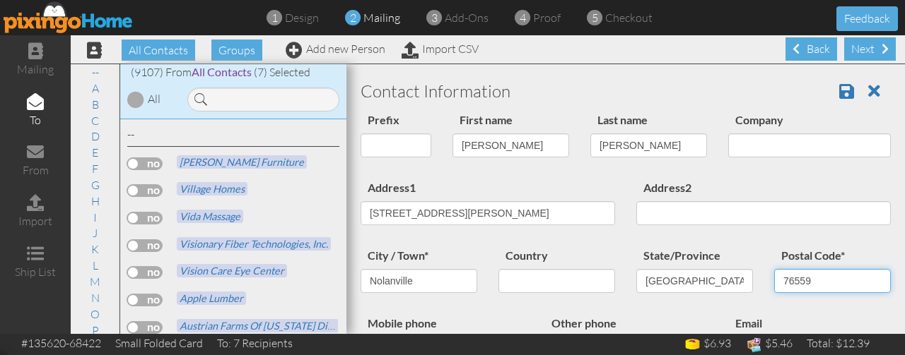
type input "76559"
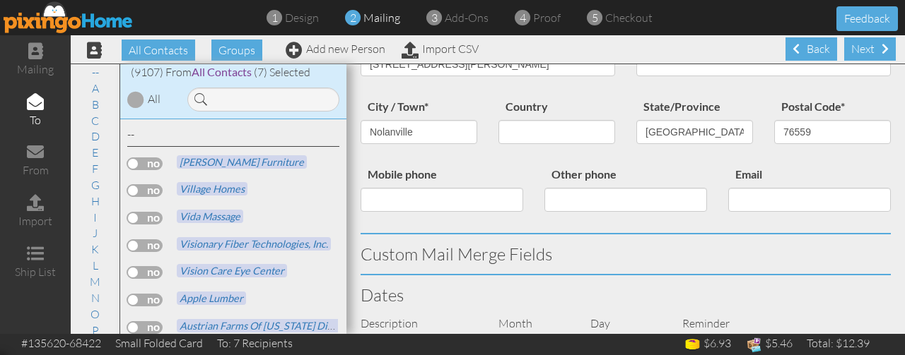
scroll to position [304, 0]
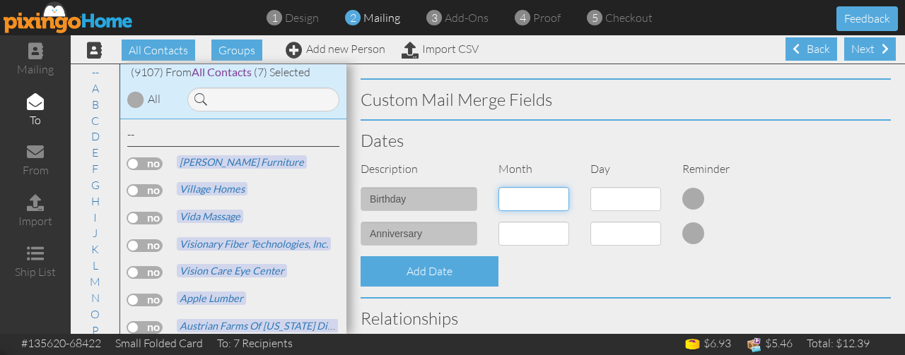
select select "object:33021"
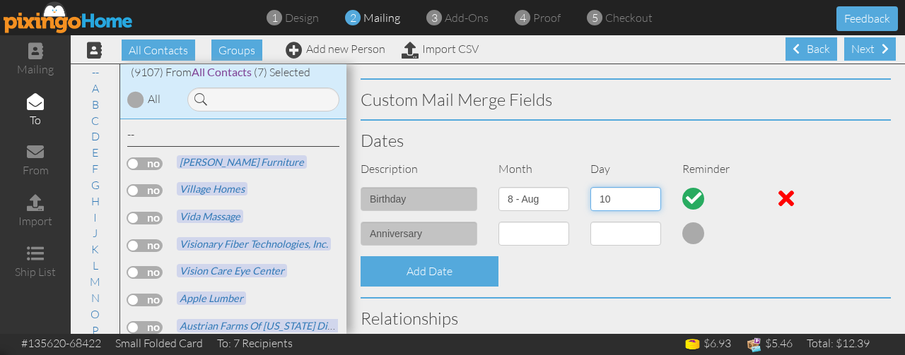
select select "number:15"
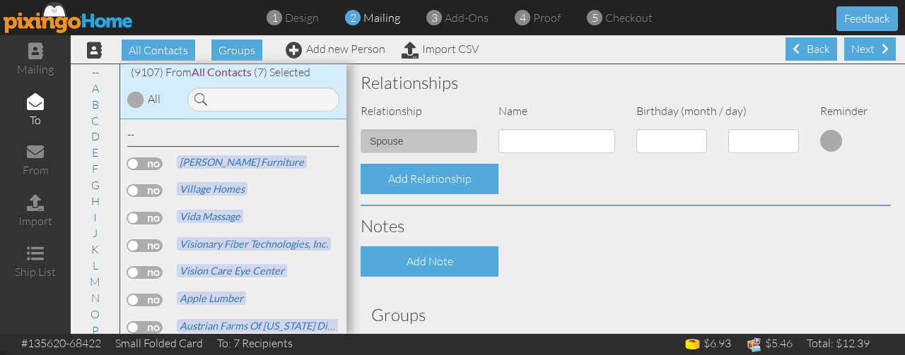
scroll to position [642, 0]
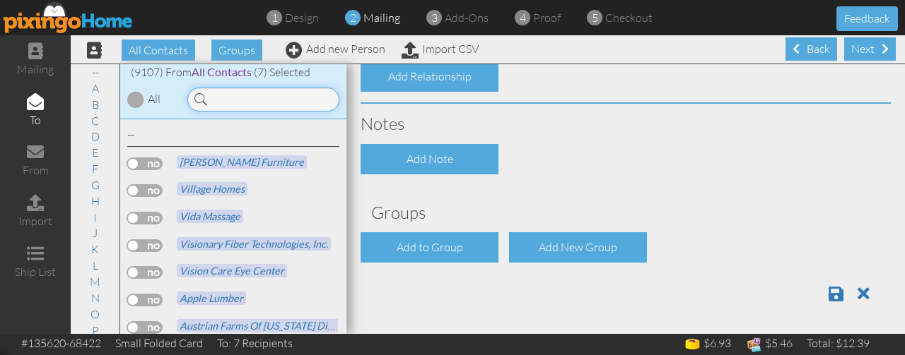
click at [235, 100] on input at bounding box center [263, 100] width 152 height 24
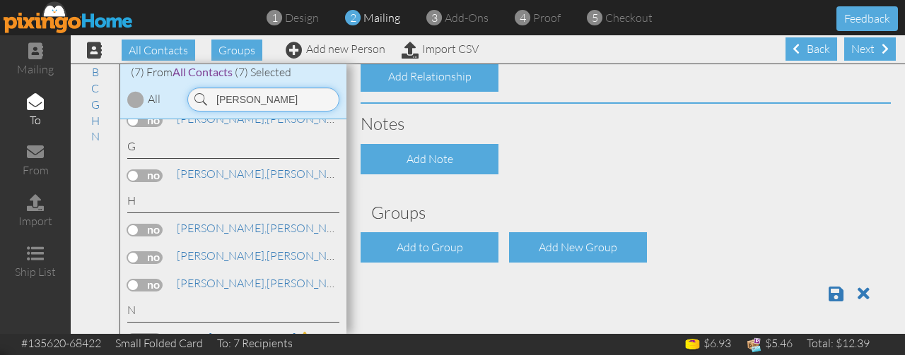
scroll to position [117, 0]
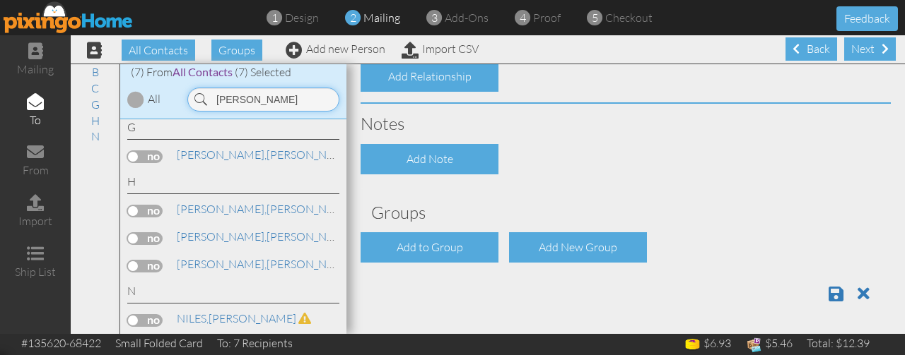
click at [260, 107] on input "seth" at bounding box center [263, 100] width 152 height 24
click at [152, 264] on label at bounding box center [144, 266] width 35 height 13
click at [0, 0] on input "checkbox" at bounding box center [0, 0] width 0 height 0
click at [240, 97] on input "seth" at bounding box center [263, 100] width 152 height 24
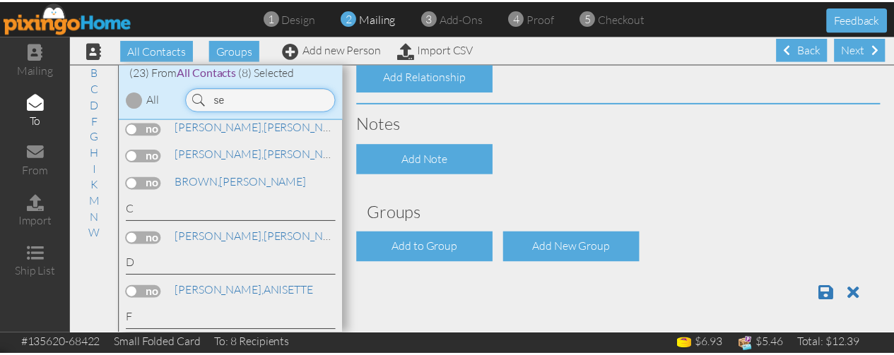
scroll to position [416, 0]
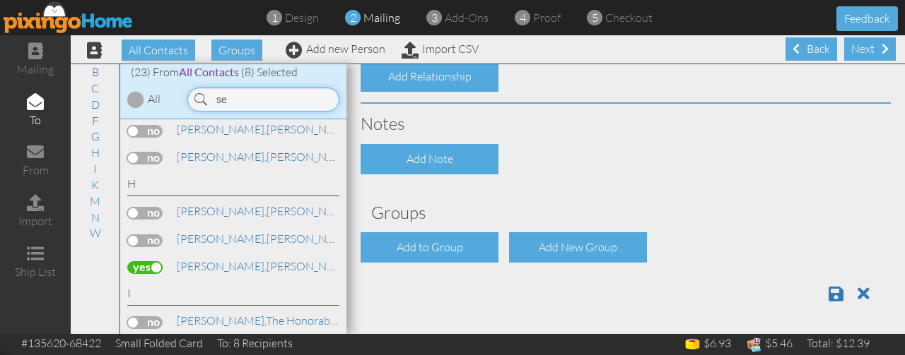
type input "s"
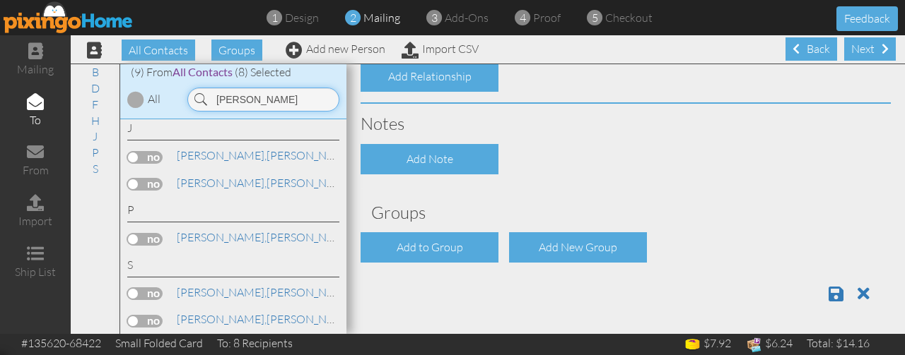
scroll to position [37, 0]
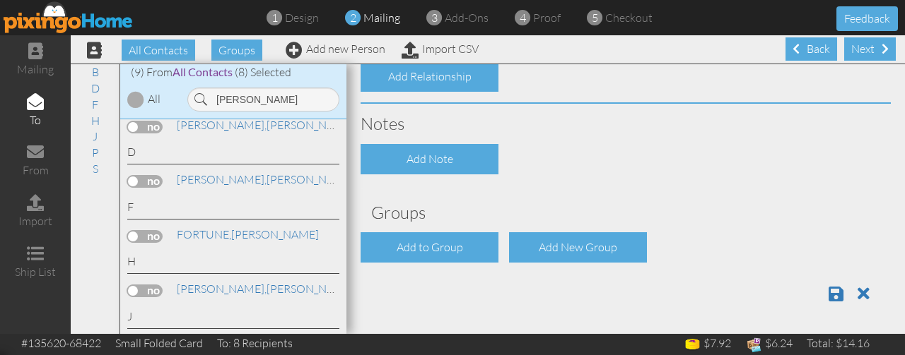
click at [149, 184] on label at bounding box center [144, 181] width 35 height 13
click at [0, 0] on input "checkbox" at bounding box center [0, 0] width 0 height 0
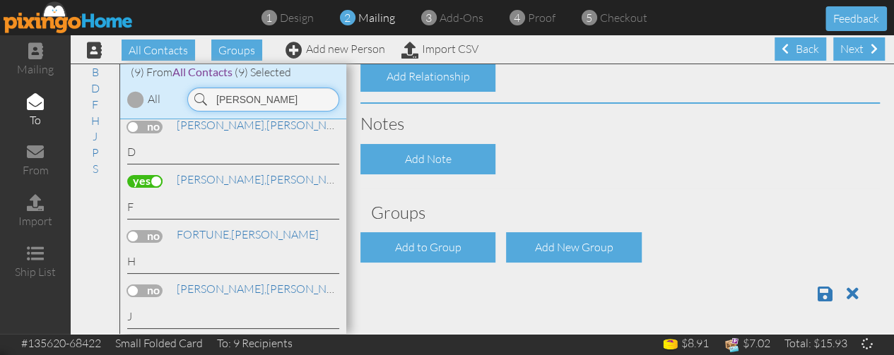
click at [256, 101] on input "emily" at bounding box center [263, 100] width 152 height 24
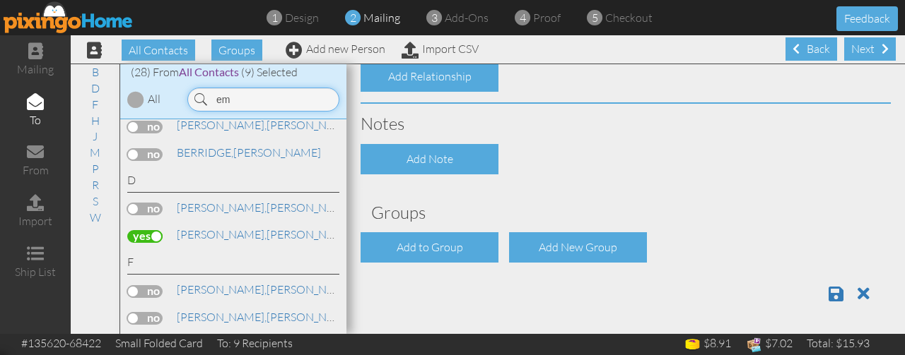
scroll to position [254, 0]
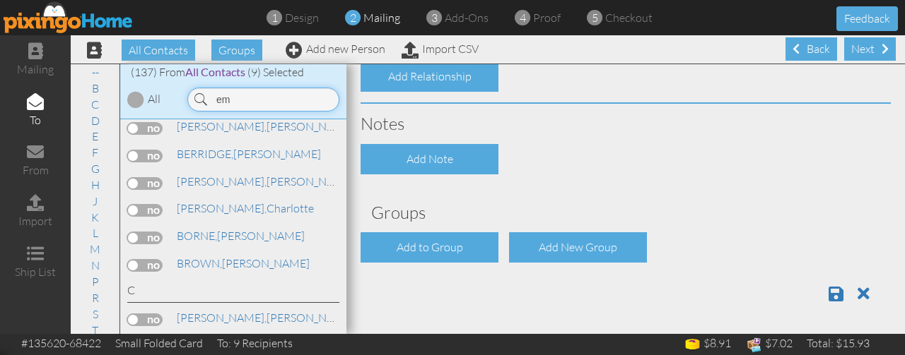
type input "e"
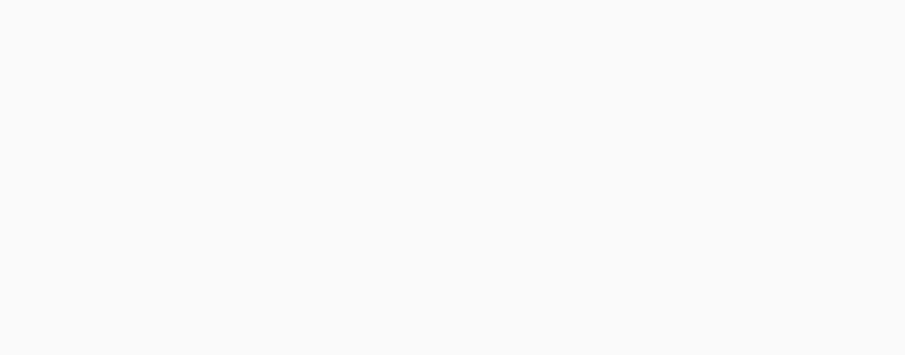
click at [268, 100] on html at bounding box center [452, 177] width 905 height 355
click at [562, 206] on body at bounding box center [452, 177] width 905 height 355
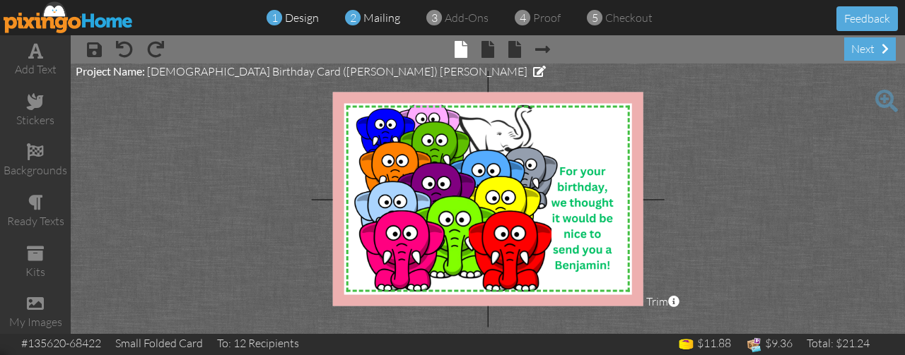
click at [377, 16] on span "mailing" at bounding box center [381, 18] width 37 height 14
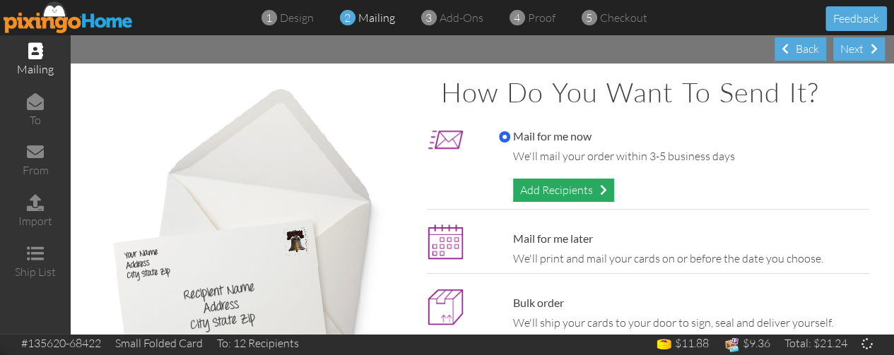
click at [554, 194] on div "Add Recipients" at bounding box center [563, 190] width 101 height 23
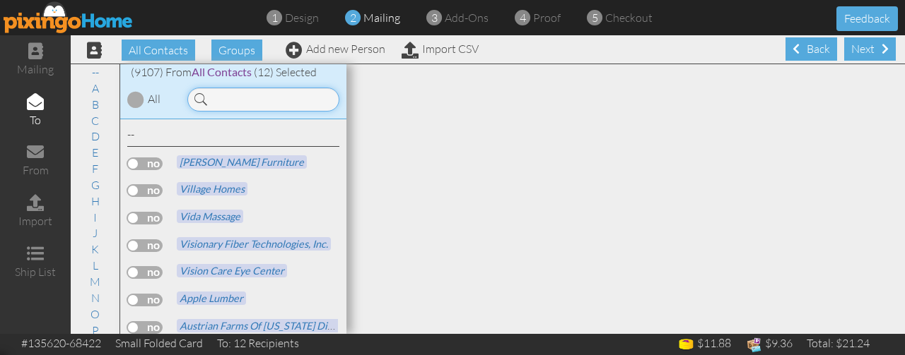
click at [270, 98] on input at bounding box center [263, 100] width 152 height 24
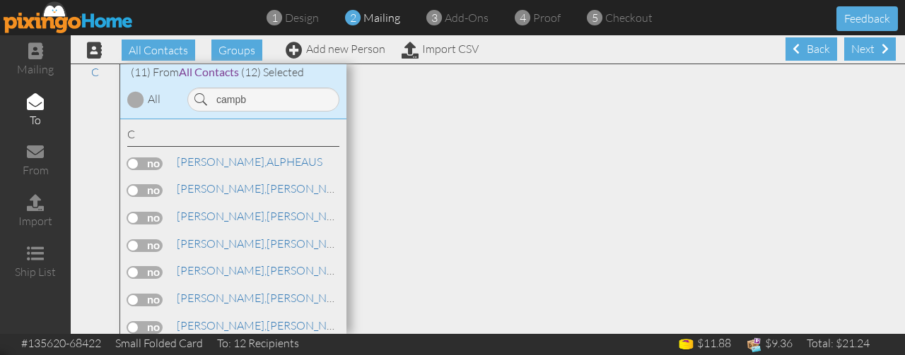
click at [350, 295] on div at bounding box center [625, 199] width 558 height 270
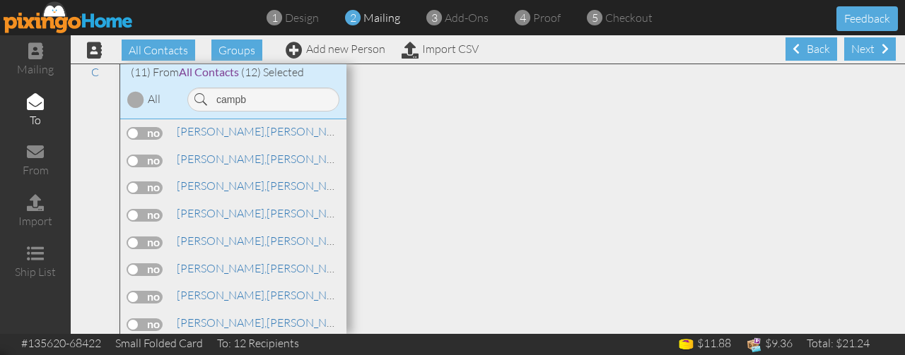
scroll to position [116, 0]
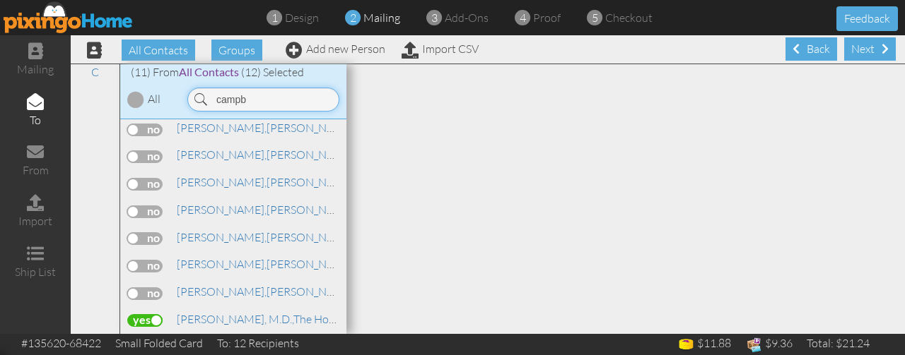
click at [313, 102] on input "campb" at bounding box center [263, 100] width 152 height 24
type input "c"
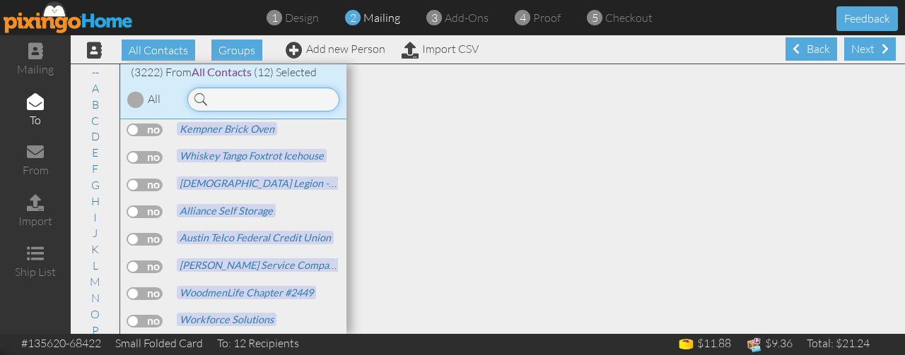
click at [313, 102] on input at bounding box center [263, 100] width 152 height 24
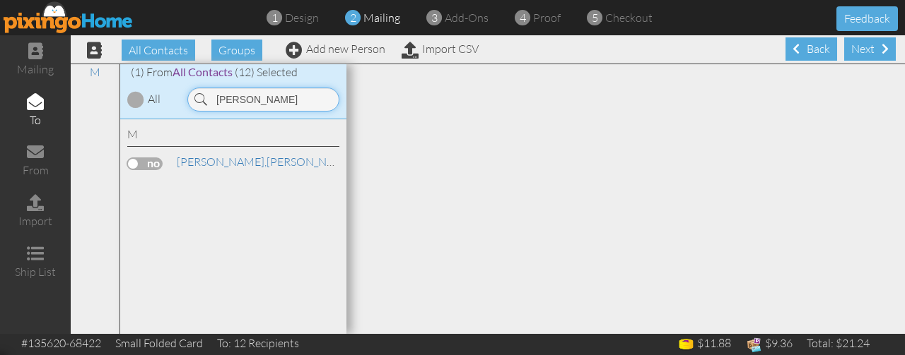
scroll to position [0, 0]
click at [158, 159] on label at bounding box center [144, 164] width 35 height 13
click at [0, 0] on input "checkbox" at bounding box center [0, 0] width 0 height 0
click at [269, 97] on input "messinger" at bounding box center [263, 100] width 152 height 24
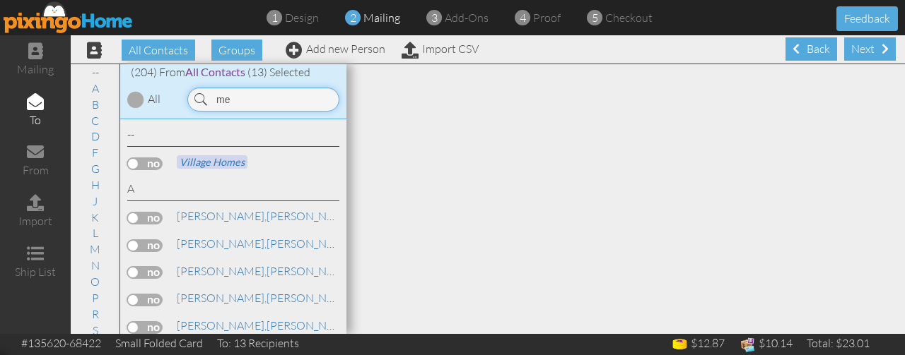
type input "m"
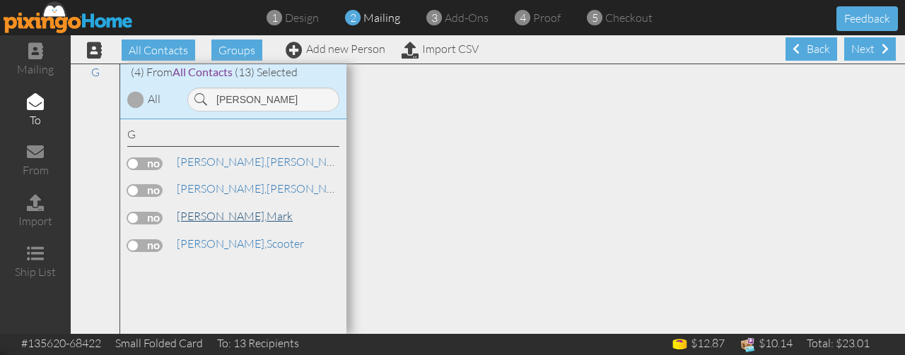
click at [189, 215] on span "Gosney," at bounding box center [222, 216] width 90 height 14
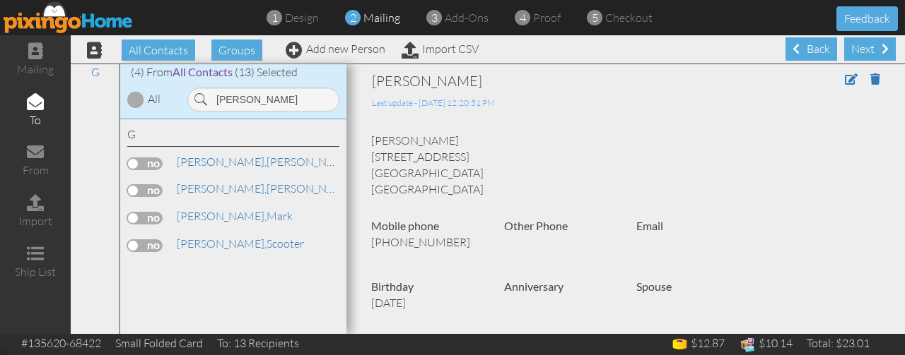
click at [148, 223] on label at bounding box center [144, 218] width 35 height 13
click at [0, 0] on input "checkbox" at bounding box center [0, 0] width 0 height 0
click at [259, 103] on input "gosney" at bounding box center [263, 100] width 152 height 24
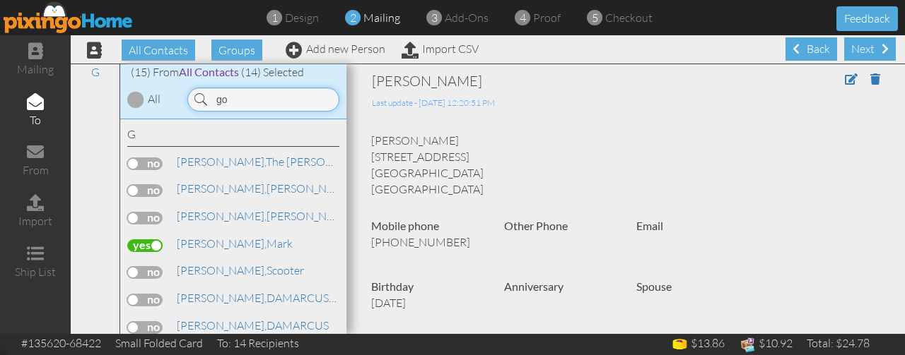
type input "g"
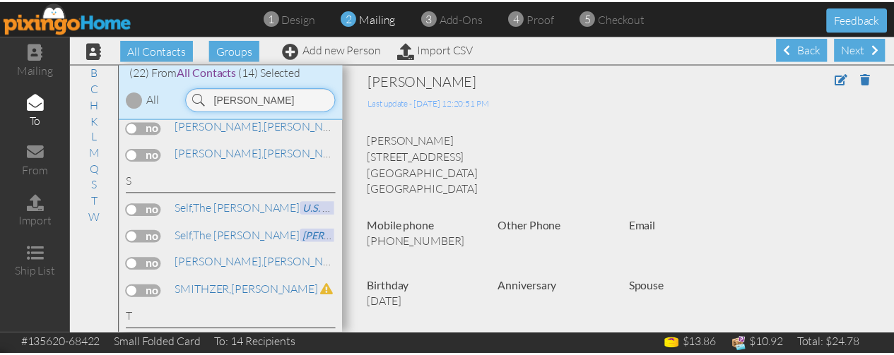
scroll to position [567, 0]
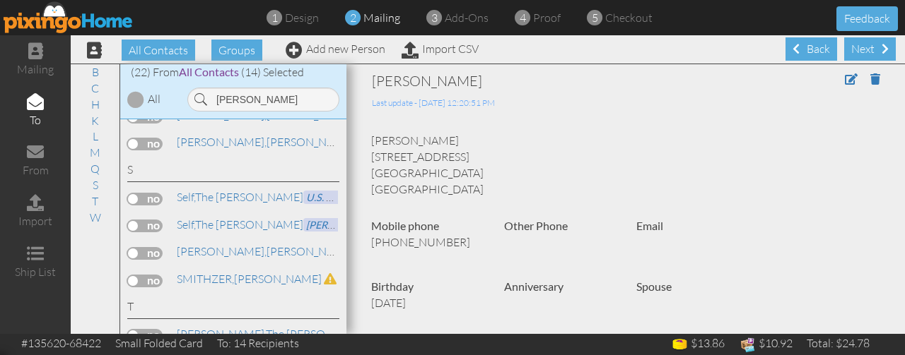
click at [158, 247] on label at bounding box center [144, 253] width 35 height 13
click at [0, 0] on input "checkbox" at bounding box center [0, 0] width 0 height 0
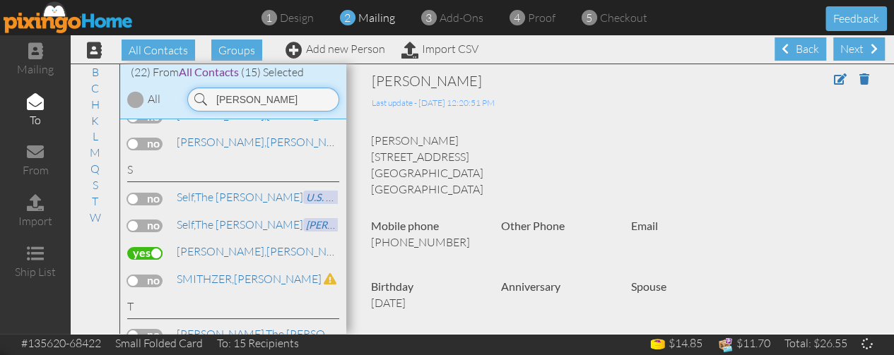
click at [261, 99] on input "keith" at bounding box center [263, 100] width 152 height 24
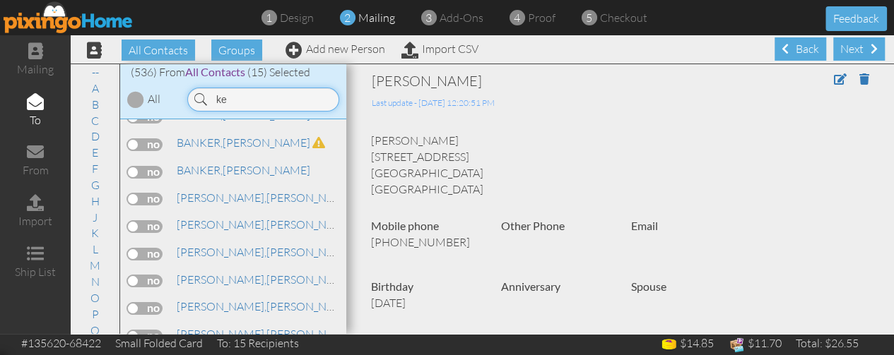
type input "k"
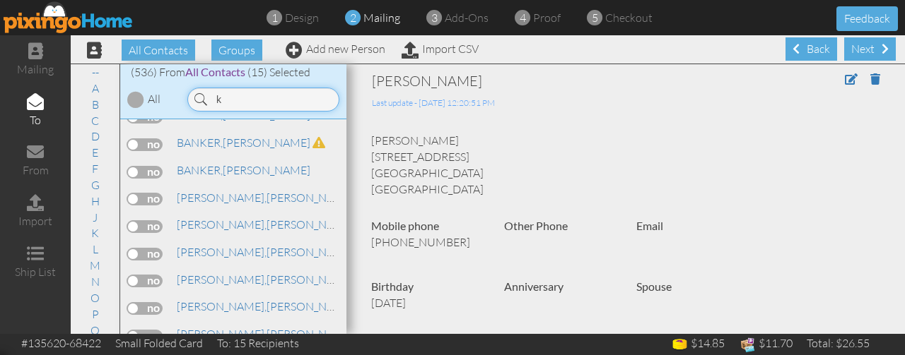
scroll to position [11089, 0]
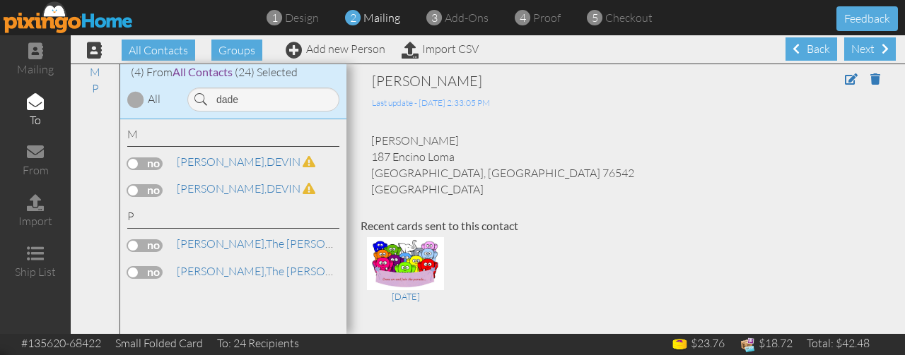
click at [154, 240] on label at bounding box center [144, 246] width 35 height 13
click at [0, 0] on input "checkbox" at bounding box center [0, 0] width 0 height 0
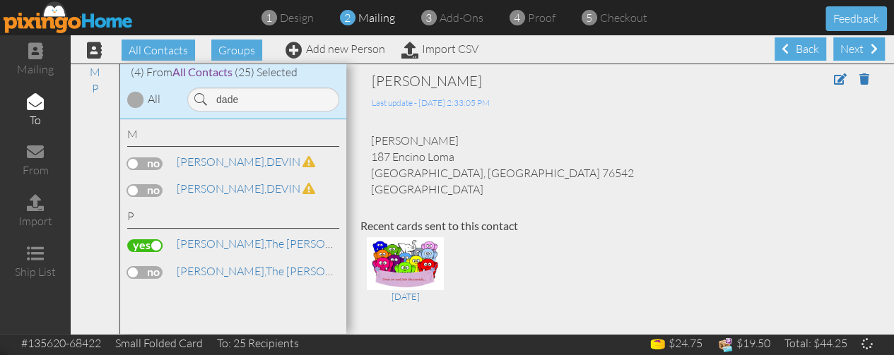
click at [153, 272] on label at bounding box center [144, 272] width 35 height 13
click at [0, 0] on input "checkbox" at bounding box center [0, 0] width 0 height 0
click at [267, 101] on input "dade" at bounding box center [263, 100] width 152 height 24
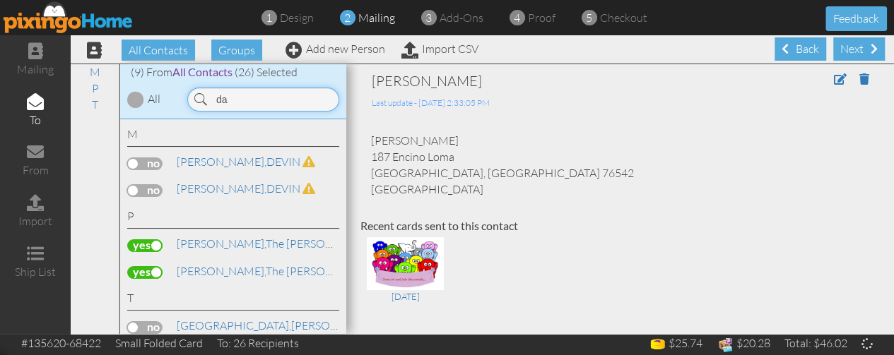
type input "d"
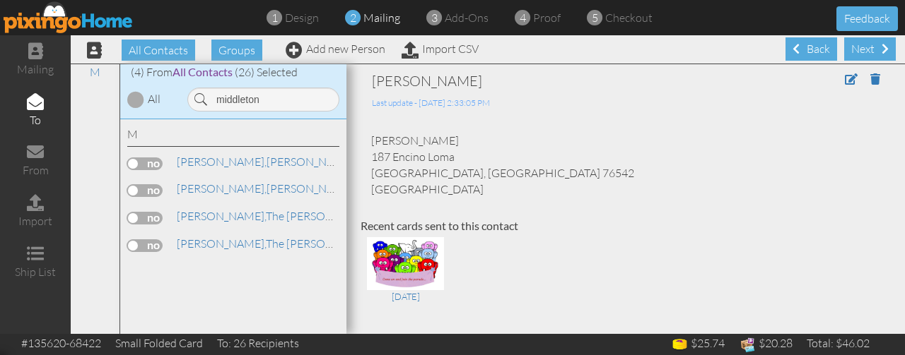
click at [144, 216] on label at bounding box center [144, 218] width 35 height 13
click at [0, 0] on input "checkbox" at bounding box center [0, 0] width 0 height 0
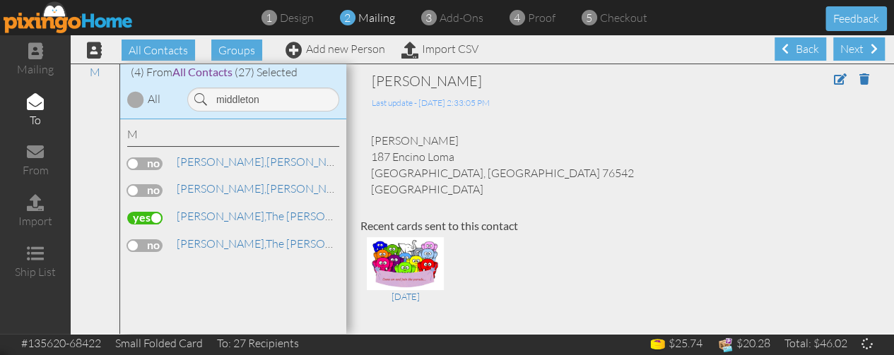
click at [148, 244] on label at bounding box center [144, 246] width 35 height 13
click at [0, 0] on input "checkbox" at bounding box center [0, 0] width 0 height 0
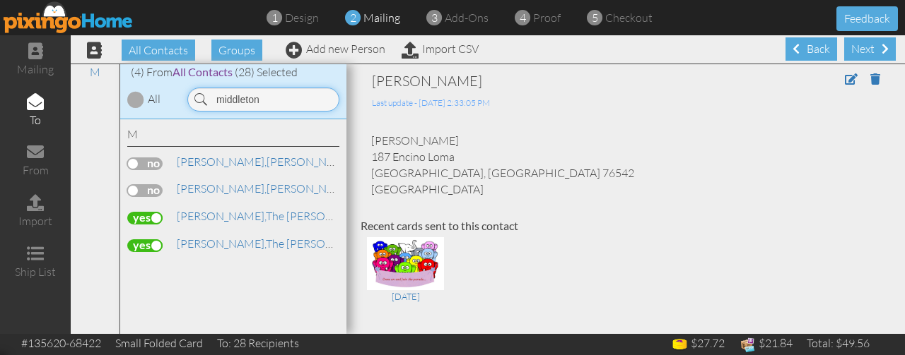
click at [271, 100] on input "middleton" at bounding box center [263, 100] width 152 height 24
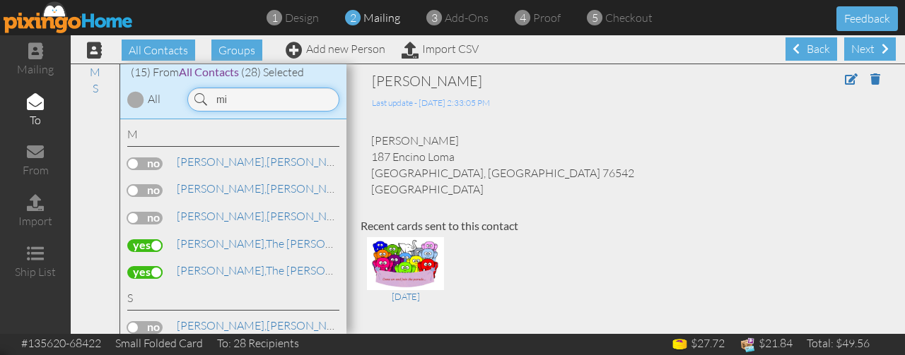
type input "m"
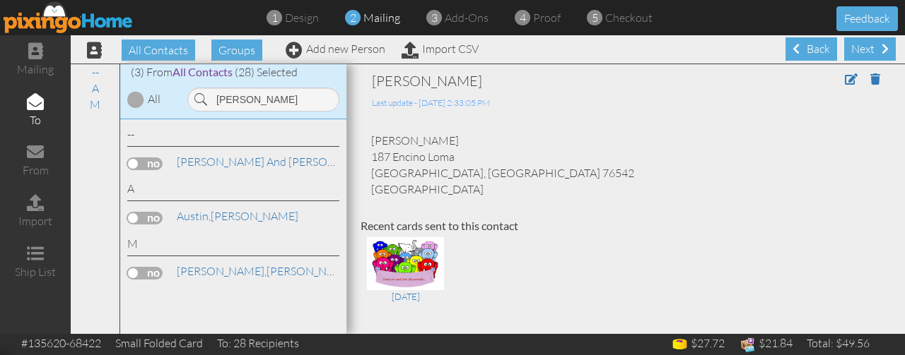
click at [148, 220] on label at bounding box center [144, 218] width 35 height 13
click at [0, 0] on input "checkbox" at bounding box center [0, 0] width 0 height 0
click at [254, 96] on input "[PERSON_NAME]" at bounding box center [263, 100] width 152 height 24
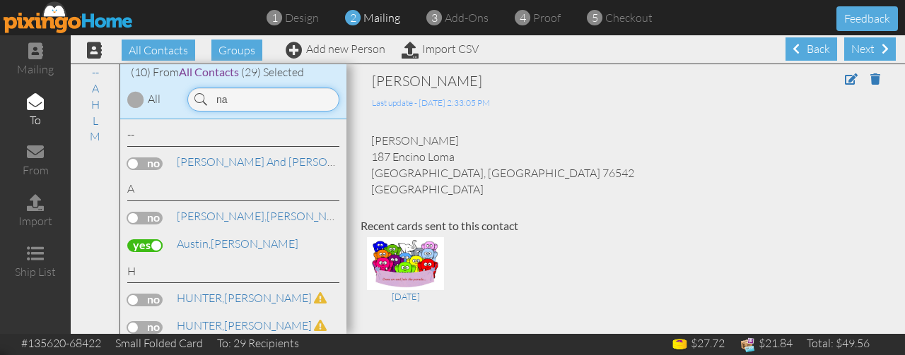
type input "n"
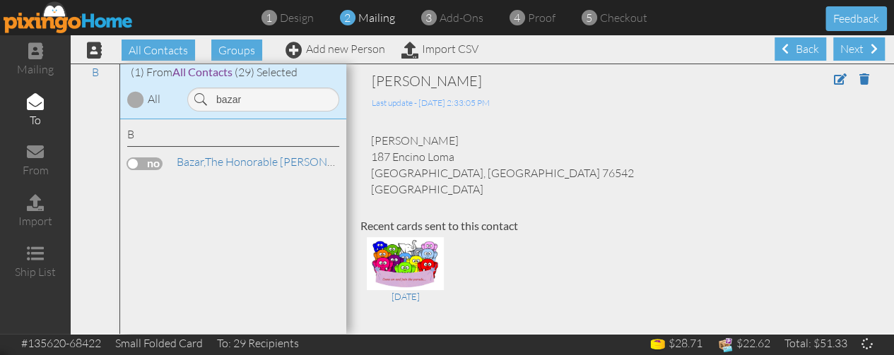
click at [153, 163] on label at bounding box center [144, 164] width 35 height 13
click at [0, 0] on input "checkbox" at bounding box center [0, 0] width 0 height 0
click at [249, 98] on input "bazar" at bounding box center [263, 100] width 152 height 24
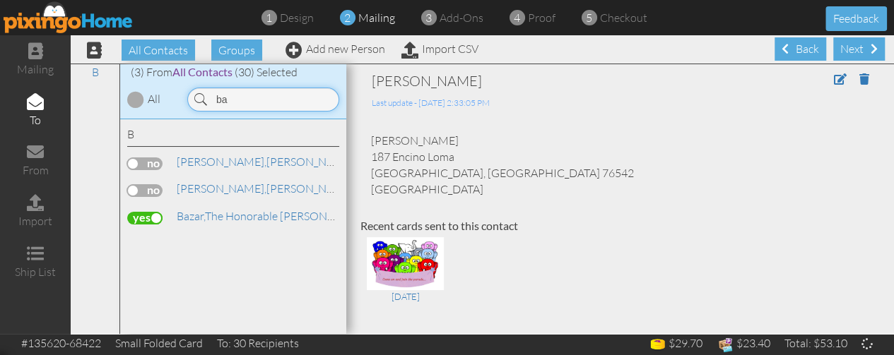
type input "b"
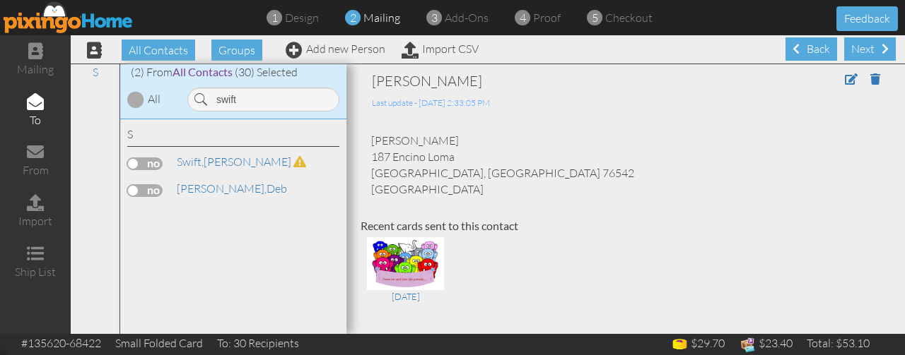
click at [157, 200] on div "Swift-Alejandro, Deb" at bounding box center [233, 191] width 212 height 20
click at [154, 189] on label at bounding box center [144, 190] width 35 height 13
click at [0, 0] on input "checkbox" at bounding box center [0, 0] width 0 height 0
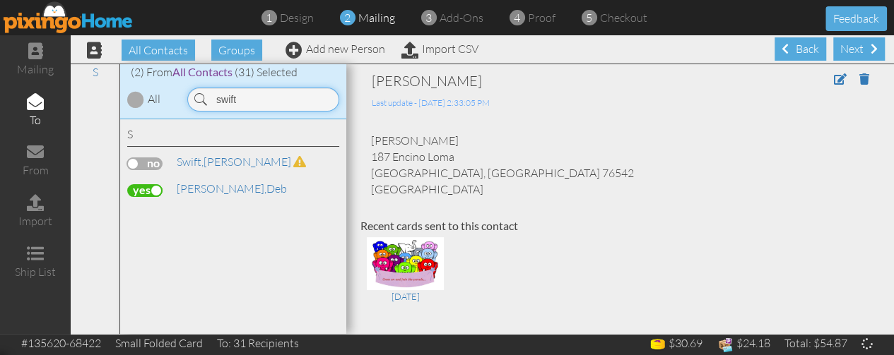
click at [270, 107] on input "swift" at bounding box center [263, 100] width 152 height 24
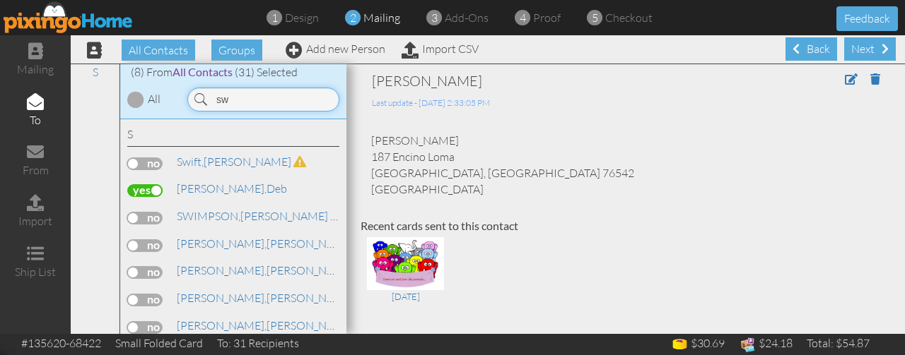
type input "s"
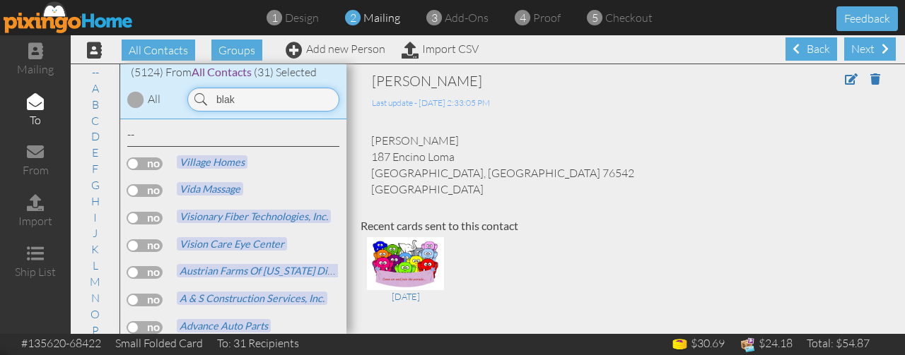
type input "blake"
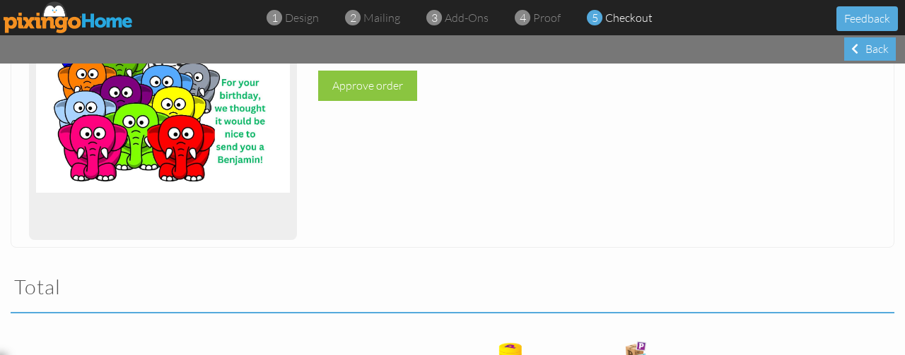
scroll to position [29, 0]
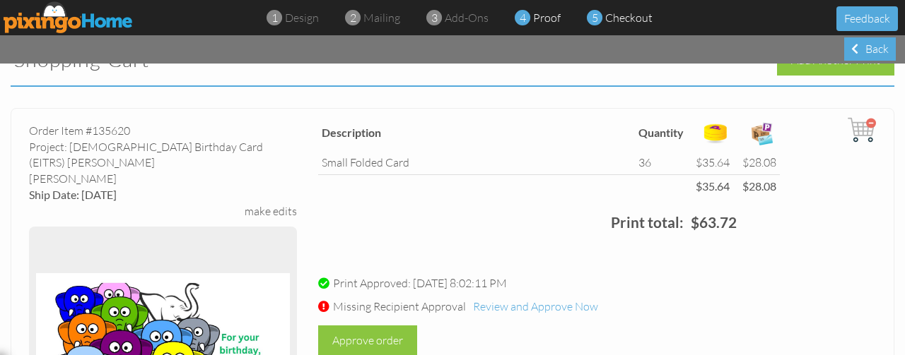
click at [547, 20] on span "proof" at bounding box center [547, 18] width 28 height 14
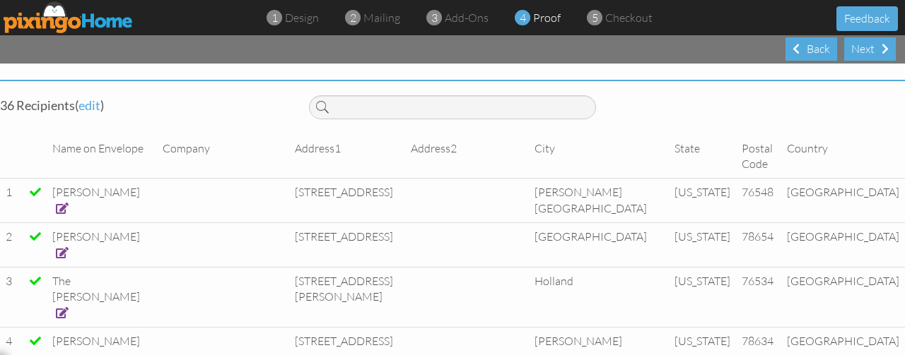
select select "object:519741"
select select "object:519729"
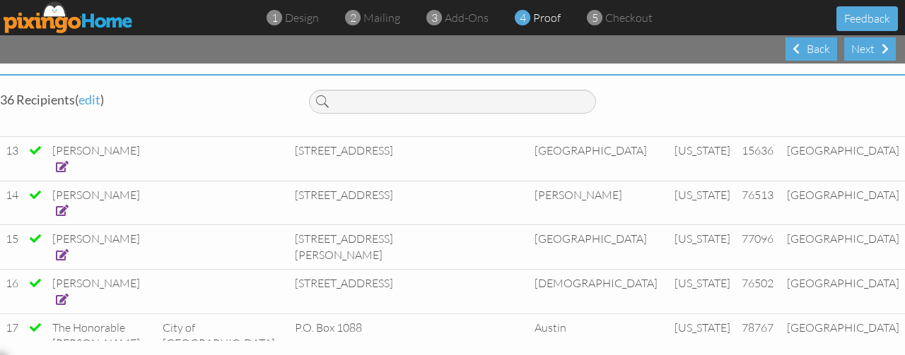
scroll to position [650, 0]
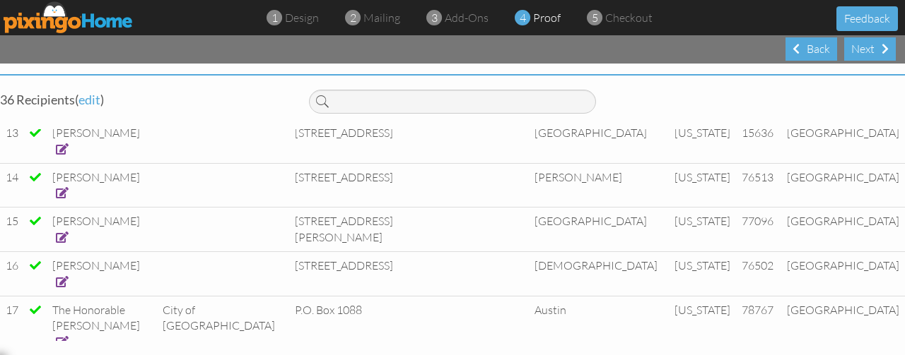
click at [69, 336] on span at bounding box center [62, 341] width 13 height 11
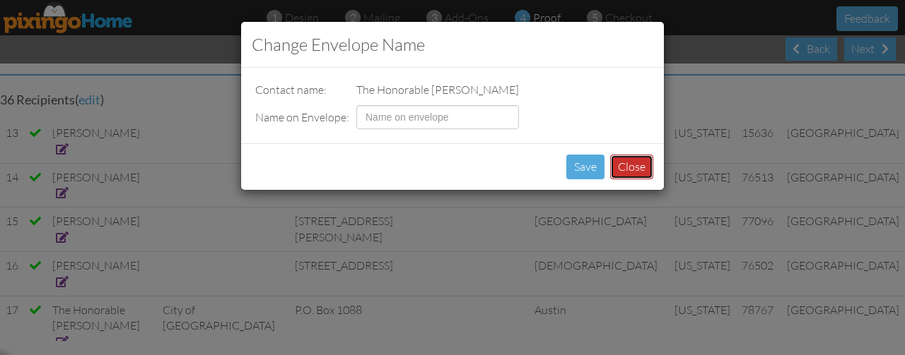
click at [620, 169] on button "Close" at bounding box center [631, 167] width 43 height 25
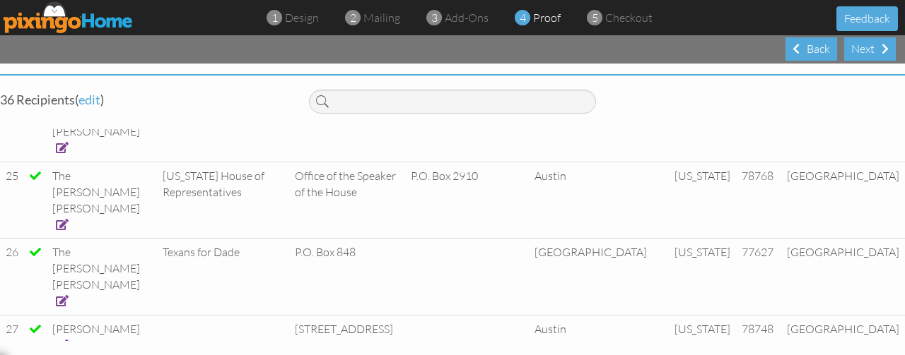
scroll to position [1272, 0]
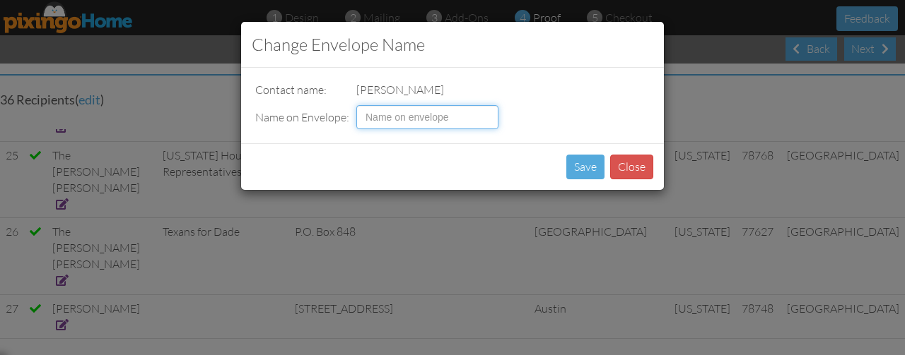
click at [411, 114] on input at bounding box center [427, 117] width 142 height 24
type input "[PERSON_NAME]"
click at [582, 166] on button "Save" at bounding box center [585, 167] width 38 height 25
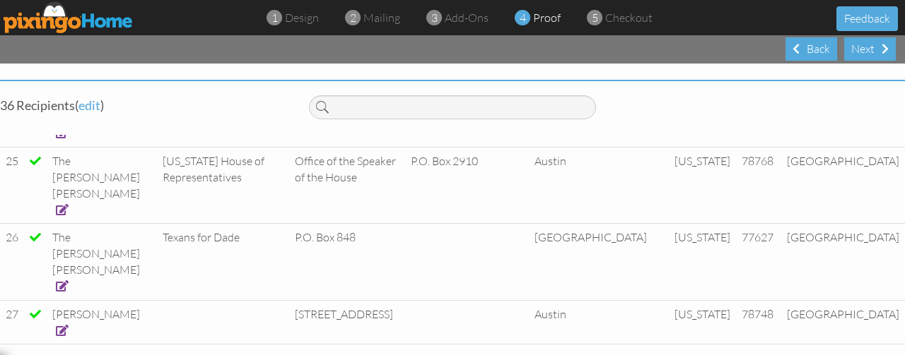
scroll to position [755, 0]
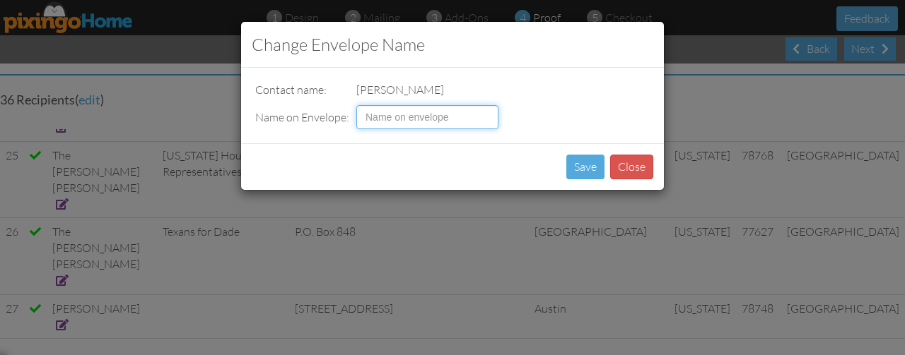
click at [394, 117] on input at bounding box center [427, 117] width 142 height 24
click at [382, 113] on input "[PERSON_NAME]" at bounding box center [427, 117] width 142 height 24
type input "[PERSON_NAME]"
click at [582, 167] on button "Save" at bounding box center [585, 167] width 38 height 25
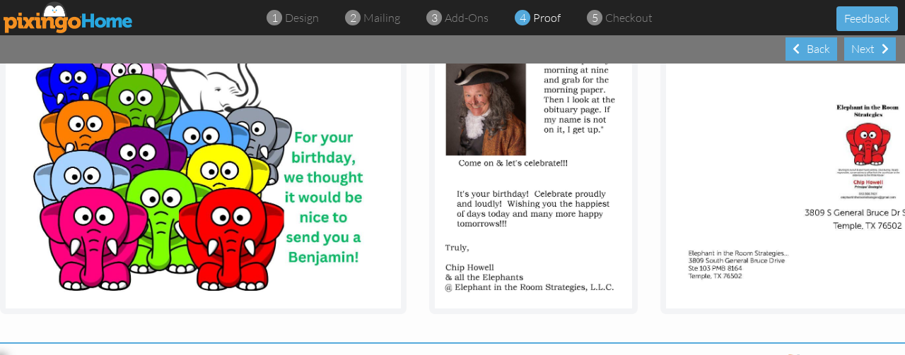
scroll to position [509, 0]
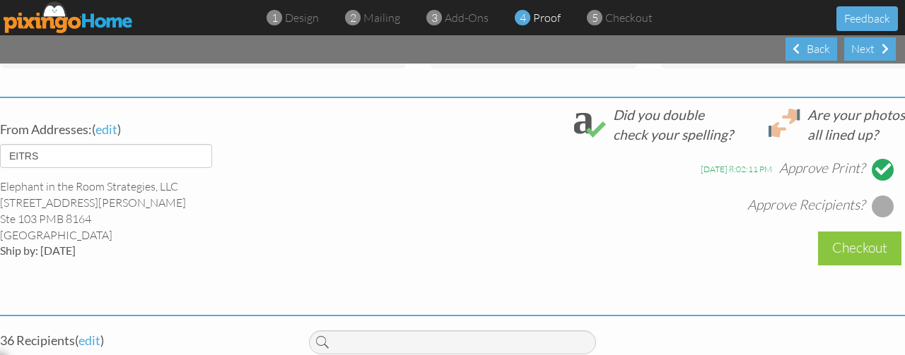
click at [876, 197] on div at bounding box center [882, 206] width 23 height 23
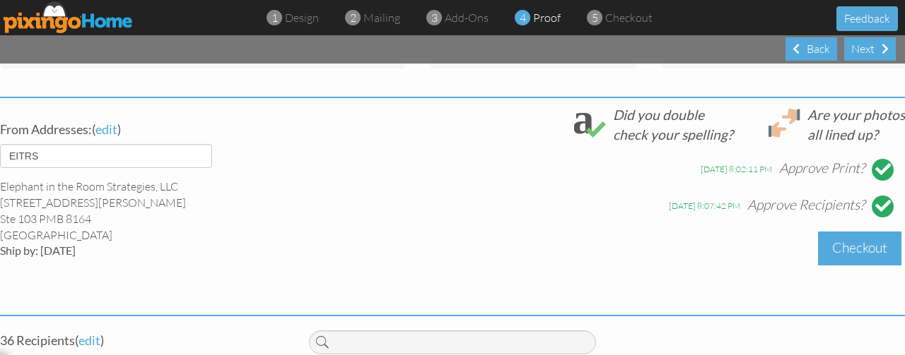
click at [855, 252] on div "Checkout" at bounding box center [859, 248] width 83 height 33
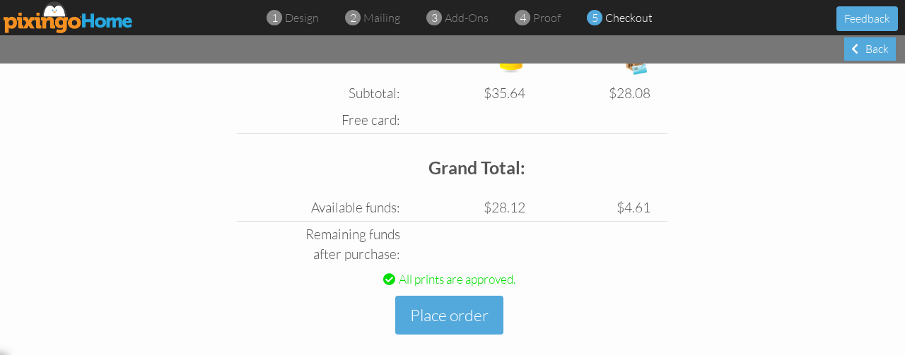
scroll to position [684, 0]
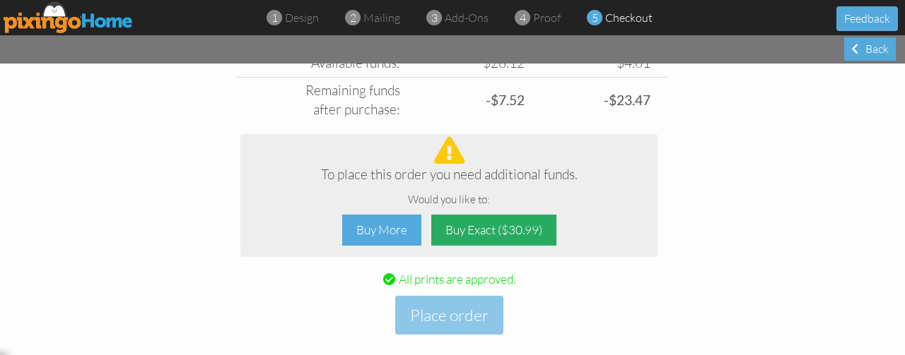
click at [507, 215] on div "Buy Exact ($30.99)" at bounding box center [493, 231] width 125 height 32
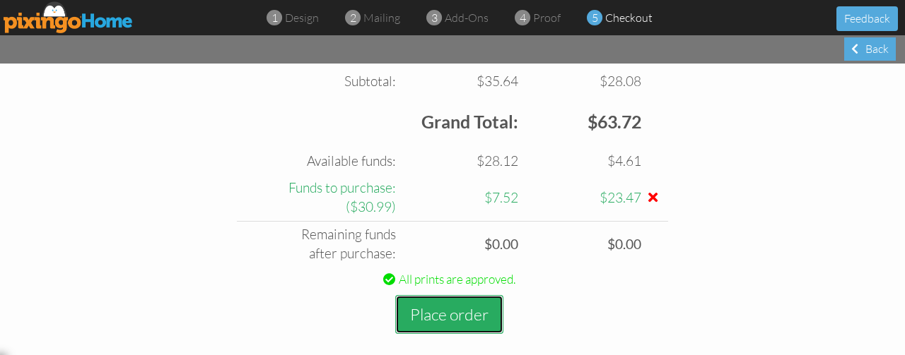
click at [449, 302] on button "Place order" at bounding box center [449, 314] width 108 height 39
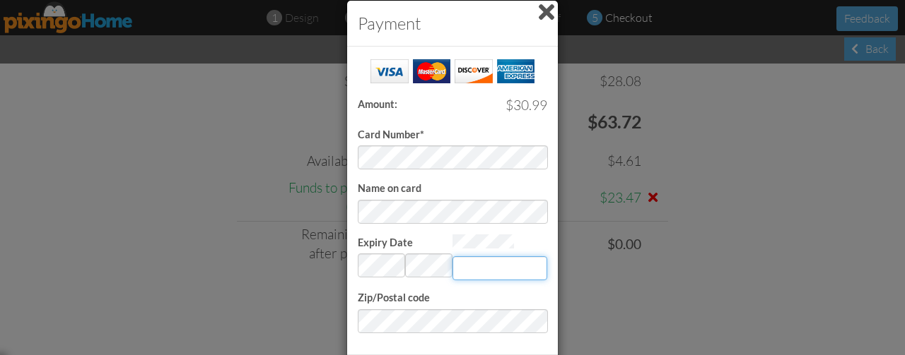
type input "721"
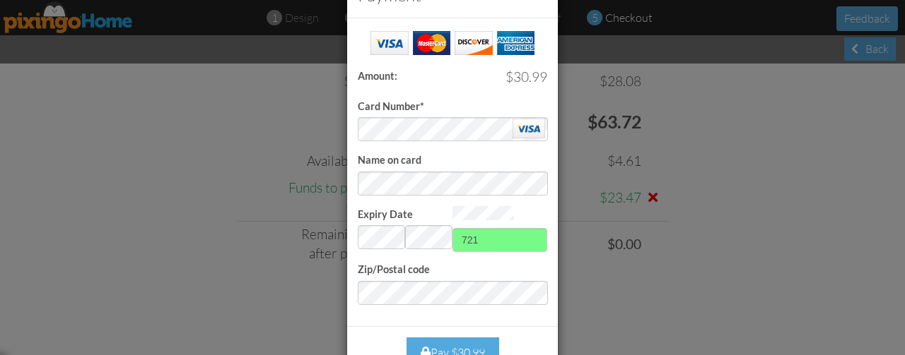
scroll to position [48, 0]
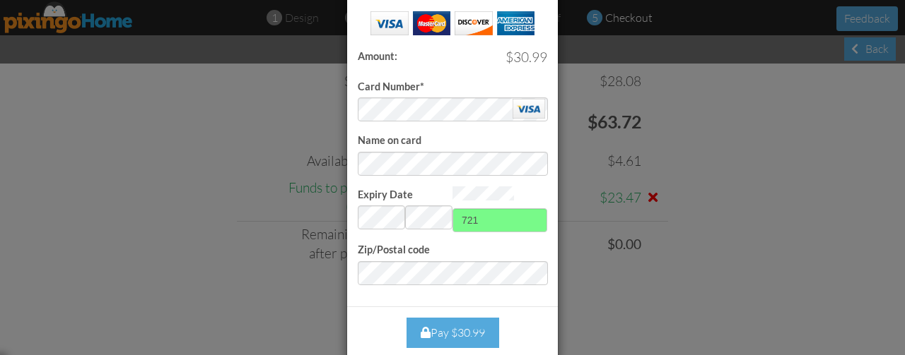
click at [452, 319] on div "Pay $30.99" at bounding box center [452, 333] width 93 height 30
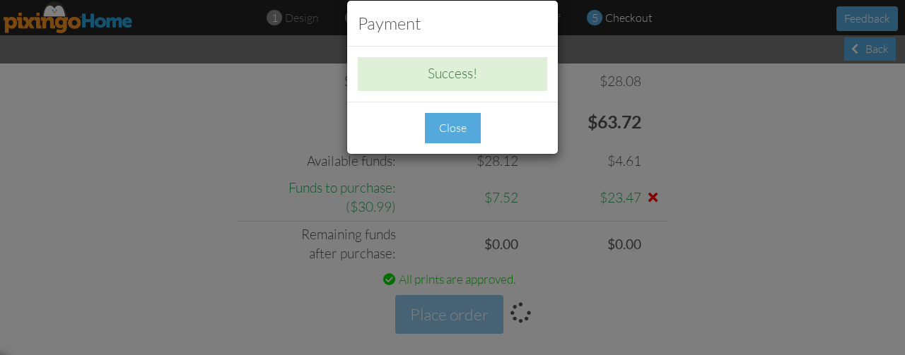
scroll to position [0, 0]
click at [459, 119] on div "Close" at bounding box center [453, 128] width 56 height 30
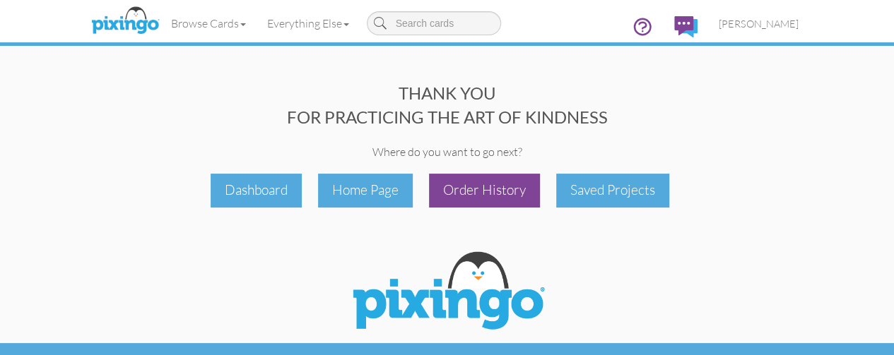
click at [492, 184] on div "Order History" at bounding box center [484, 190] width 111 height 33
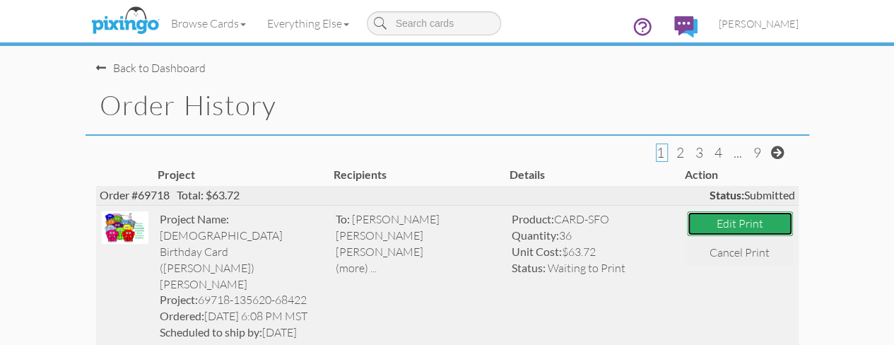
click at [793, 223] on button "Edit Print" at bounding box center [740, 223] width 106 height 25
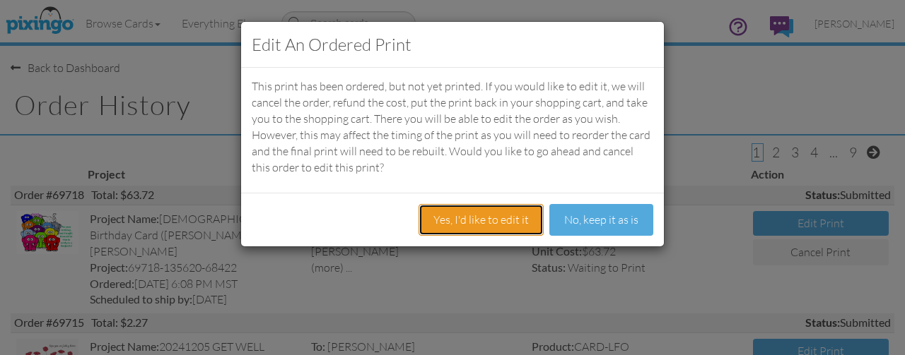
click at [488, 204] on button "Yes, I'd like to edit it" at bounding box center [480, 220] width 125 height 32
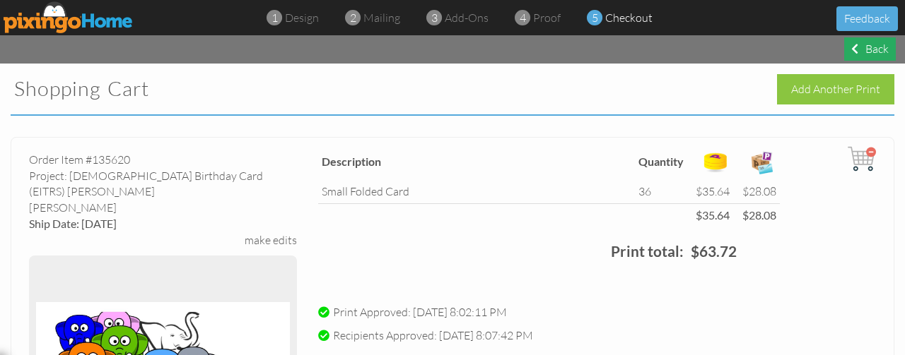
click at [868, 48] on div "Back" at bounding box center [870, 48] width 52 height 23
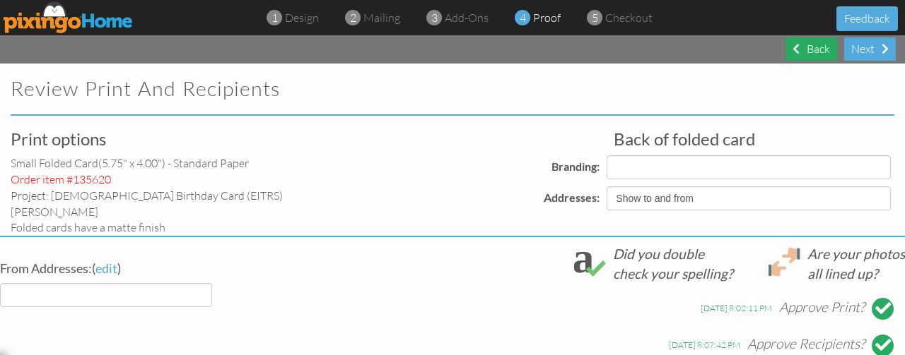
select select "object:521055"
select select "object:521052"
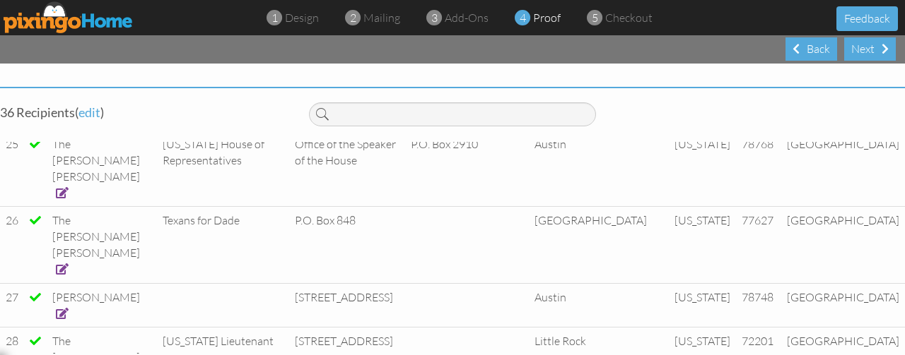
scroll to position [1111, 0]
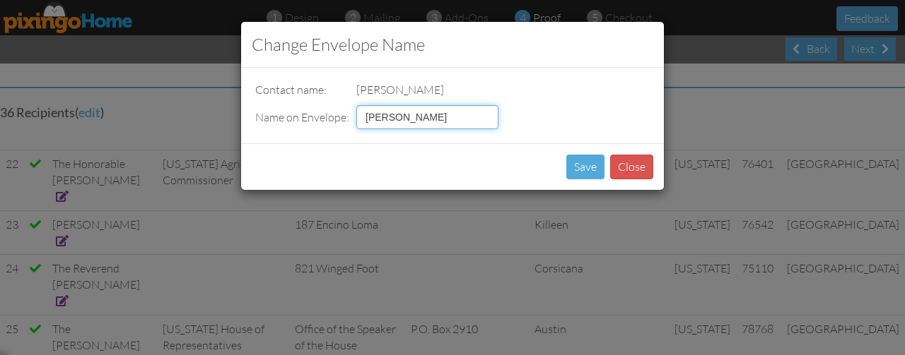
click at [370, 118] on input "[PERSON_NAME]" at bounding box center [427, 117] width 142 height 24
type input "[PERSON_NAME]"
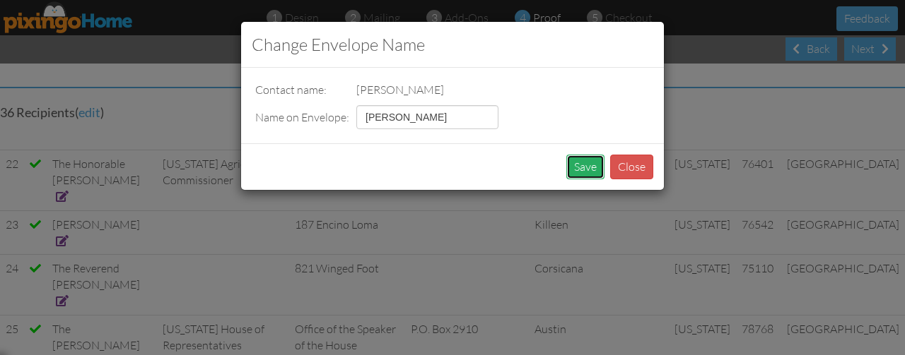
click at [577, 170] on button "Save" at bounding box center [585, 167] width 38 height 25
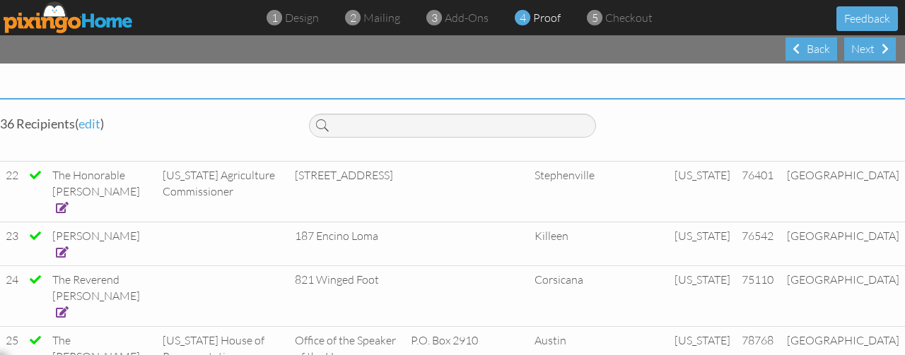
scroll to position [310, 0]
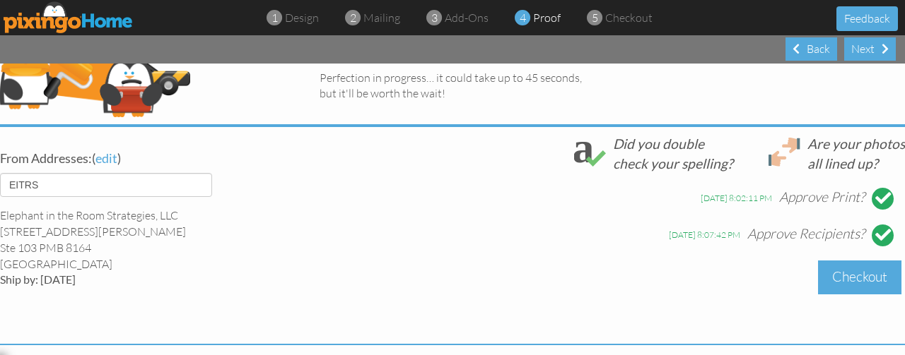
click at [851, 252] on div "Print options small folded card (5.75" x 4.00") - Standard paper Order item #13…" at bounding box center [452, 223] width 905 height 805
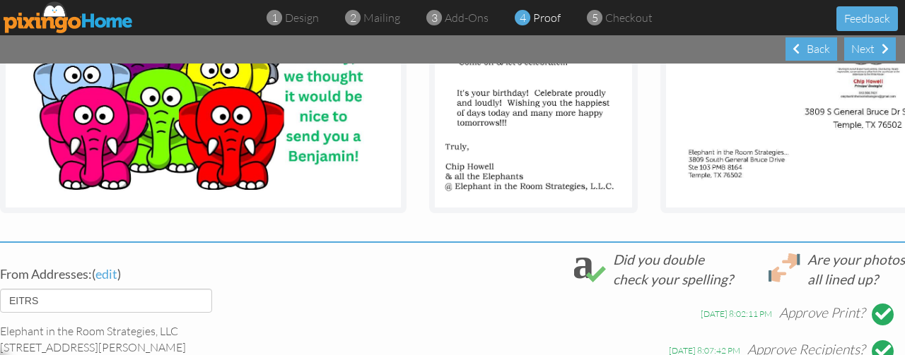
scroll to position [611, 0]
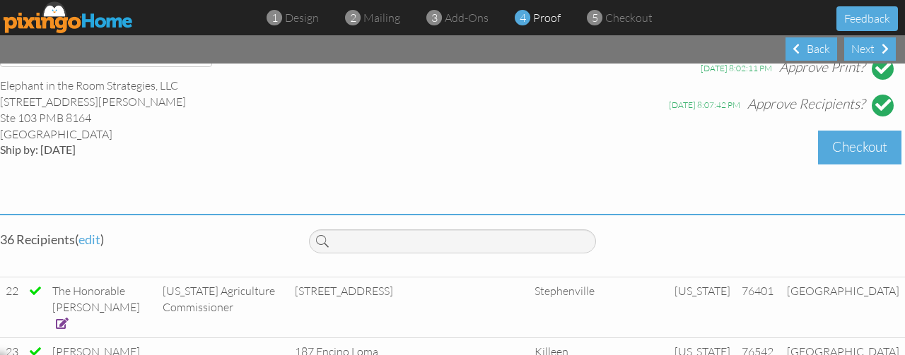
click at [854, 131] on div "Checkout" at bounding box center [859, 147] width 83 height 33
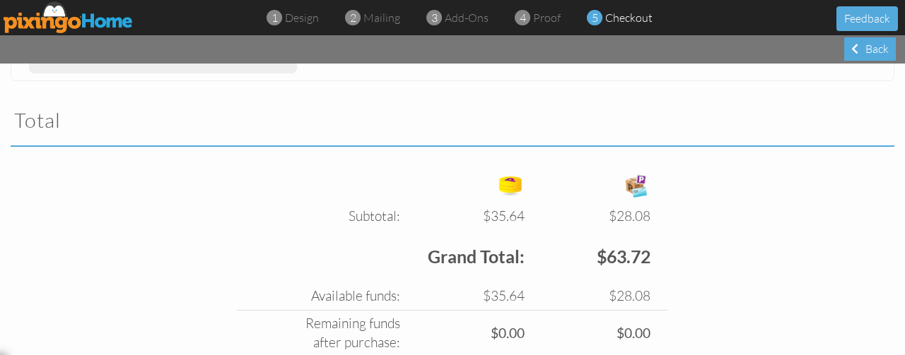
scroll to position [707, 0]
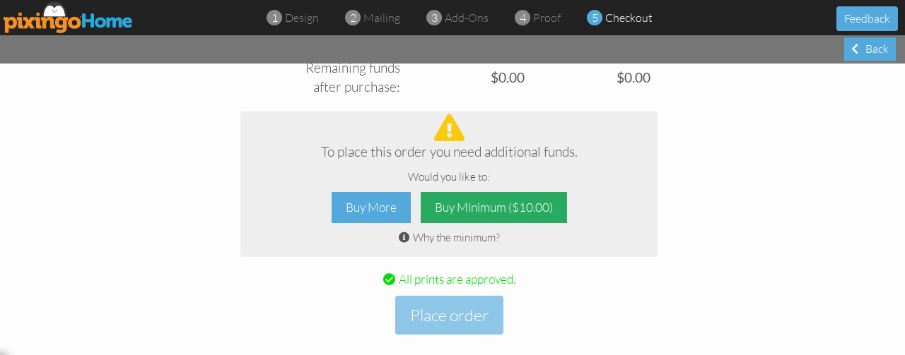
click at [493, 192] on div "Buy Minimum ($10.00)" at bounding box center [493, 208] width 146 height 32
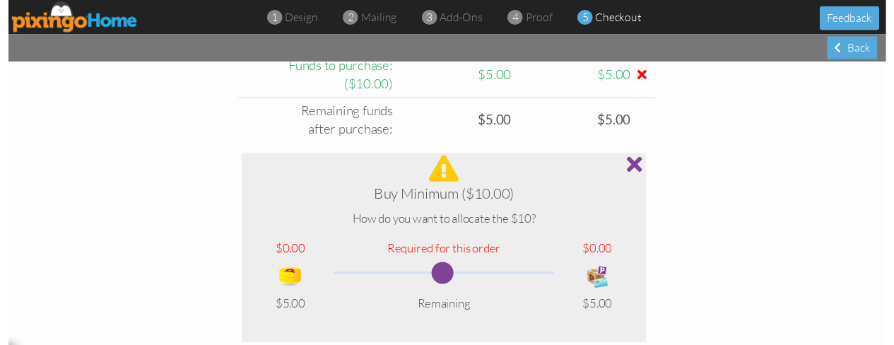
scroll to position [752, 0]
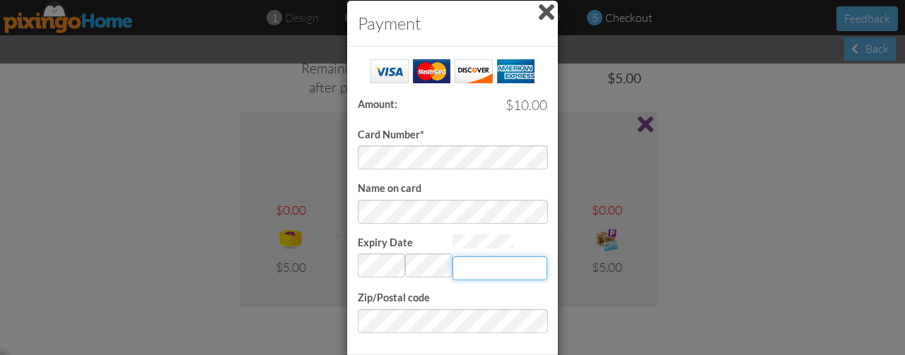
type input "721"
click link at bounding box center [0, 10] width 0 height 0
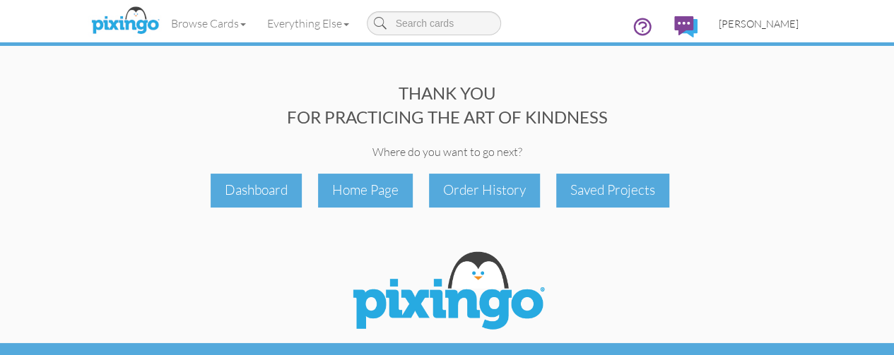
click at [799, 26] on span "[PERSON_NAME]" at bounding box center [759, 24] width 80 height 12
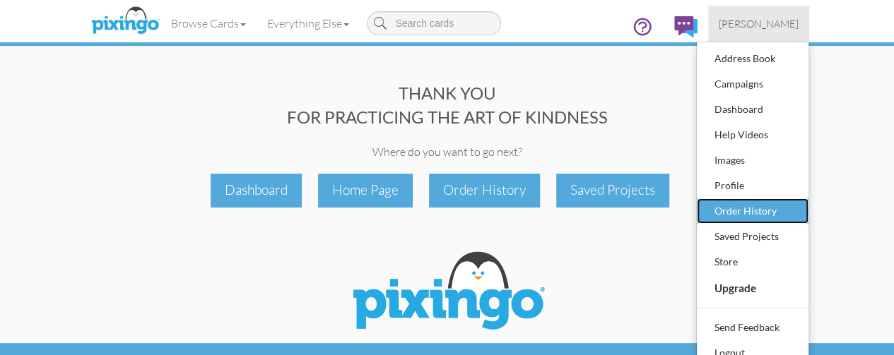
click at [801, 199] on link "Order History" at bounding box center [753, 211] width 112 height 25
